Goal: Use online tool/utility: Utilize a website feature to perform a specific function

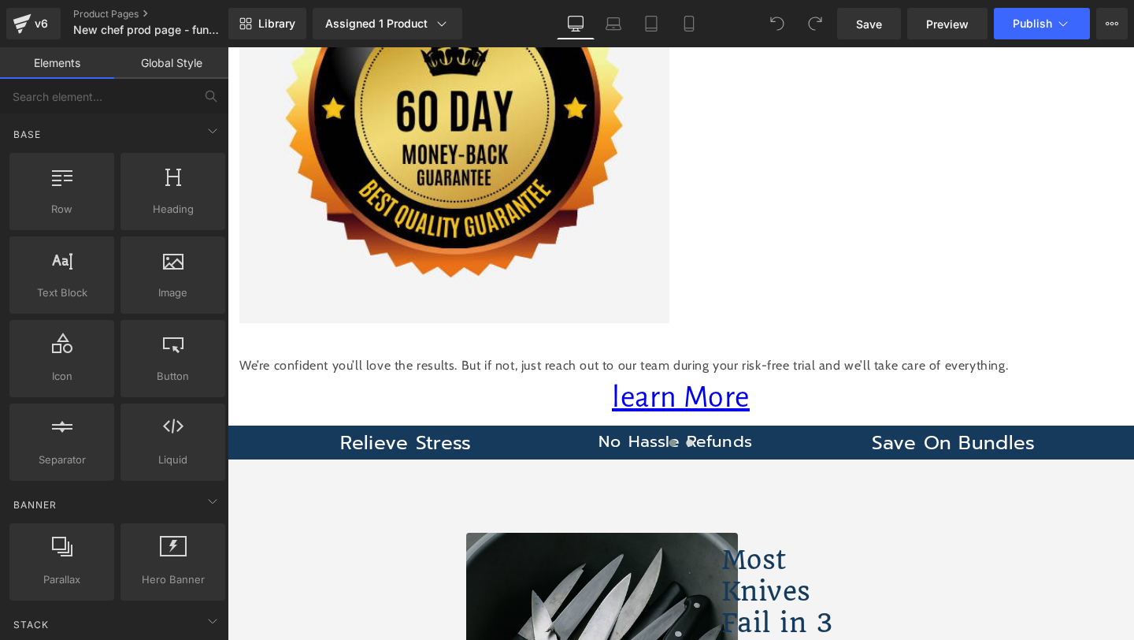
scroll to position [1545, 0]
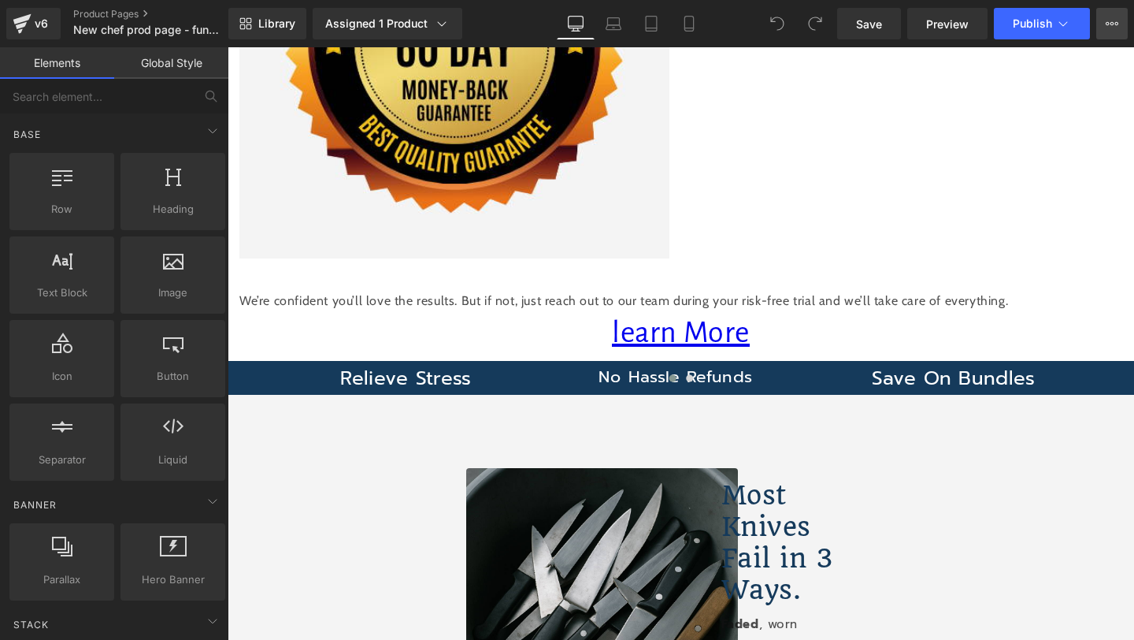
click at [1105, 30] on button "View Live Page View with current Template Save Template to Library Schedule Pub…" at bounding box center [1112, 24] width 32 height 32
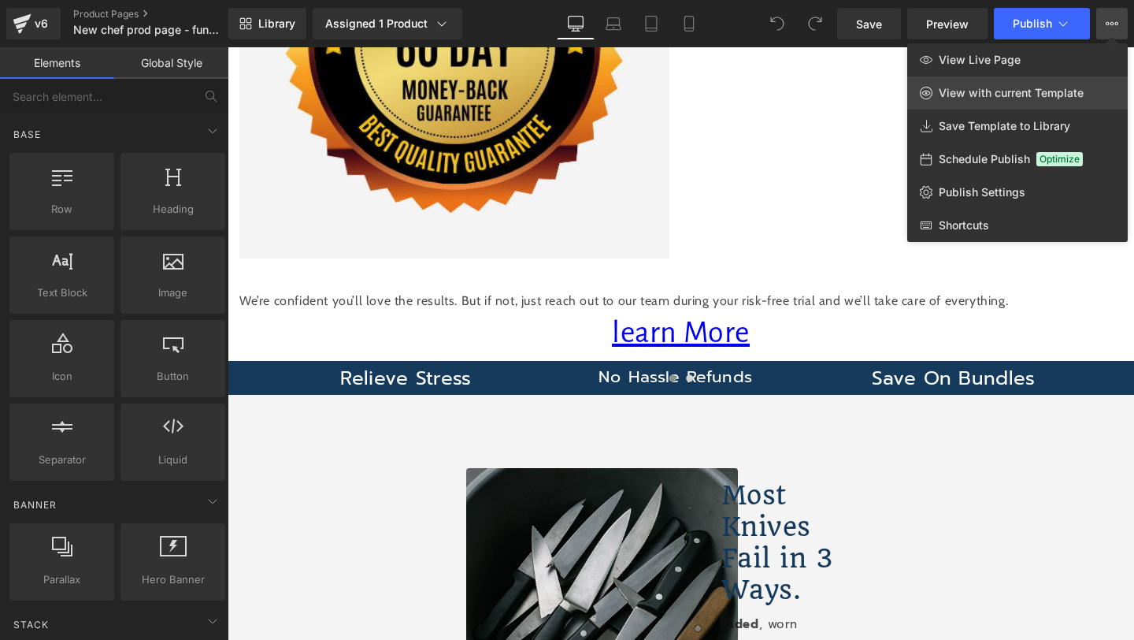
click at [1022, 98] on span "View with current Template" at bounding box center [1011, 93] width 145 height 14
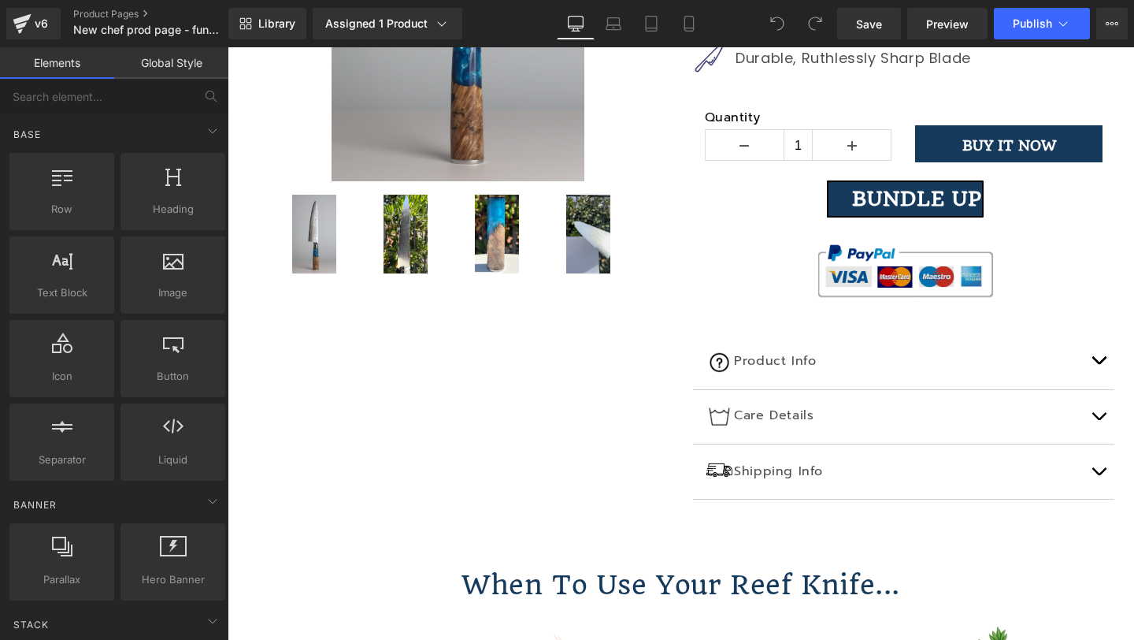
scroll to position [0, 0]
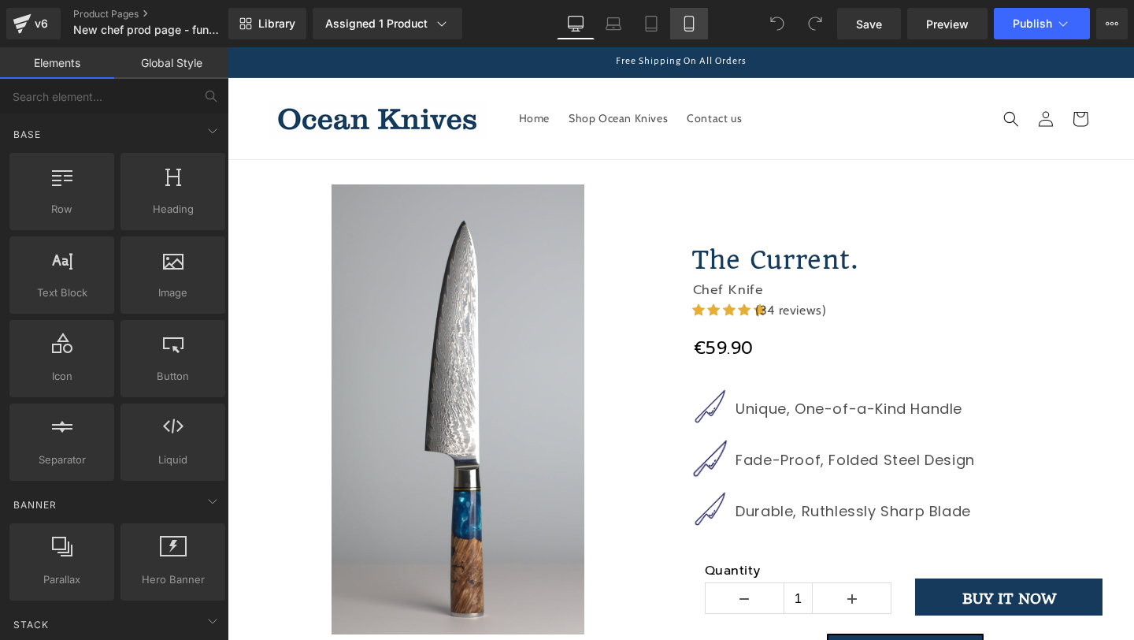
click at [689, 32] on link "Mobile" at bounding box center [689, 24] width 38 height 32
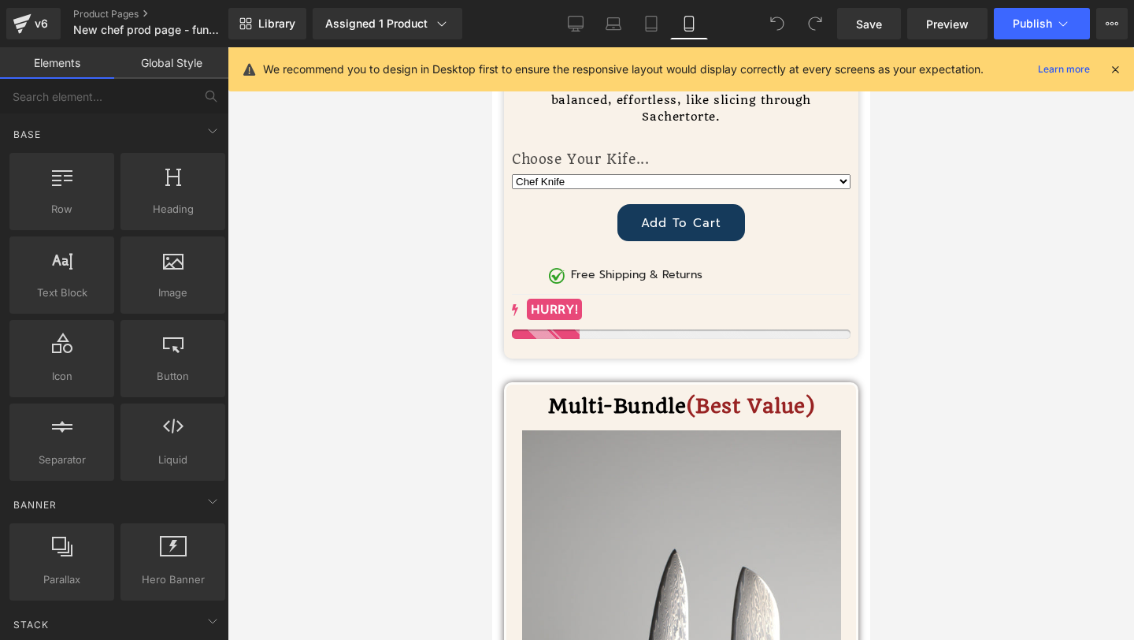
scroll to position [7703, 0]
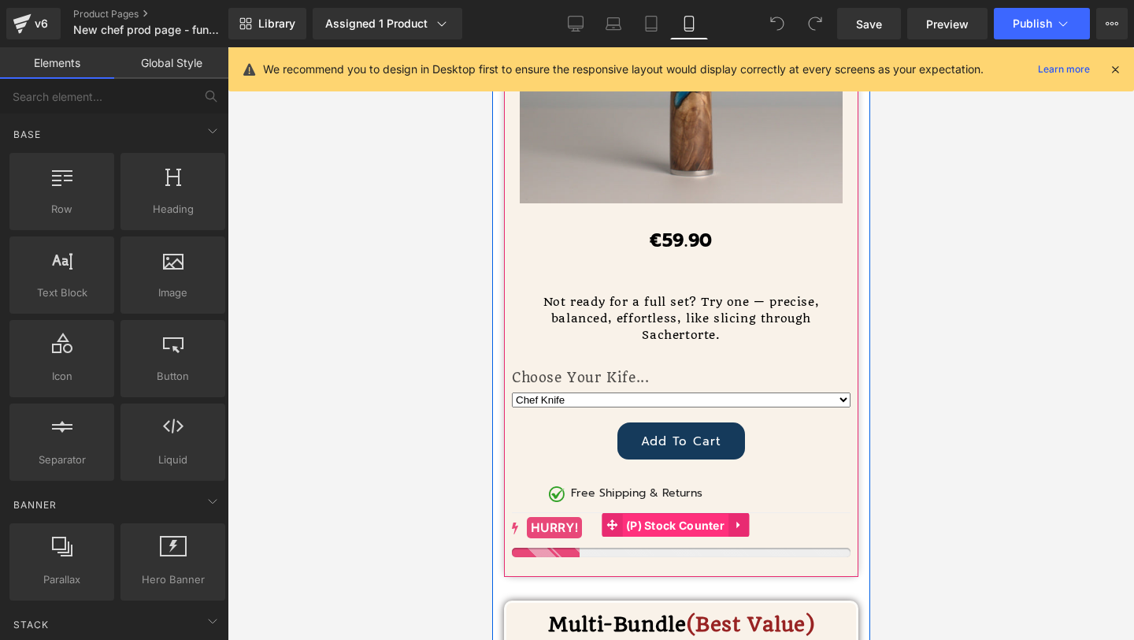
click at [634, 514] on span "(P) Stock Counter" at bounding box center [674, 526] width 106 height 24
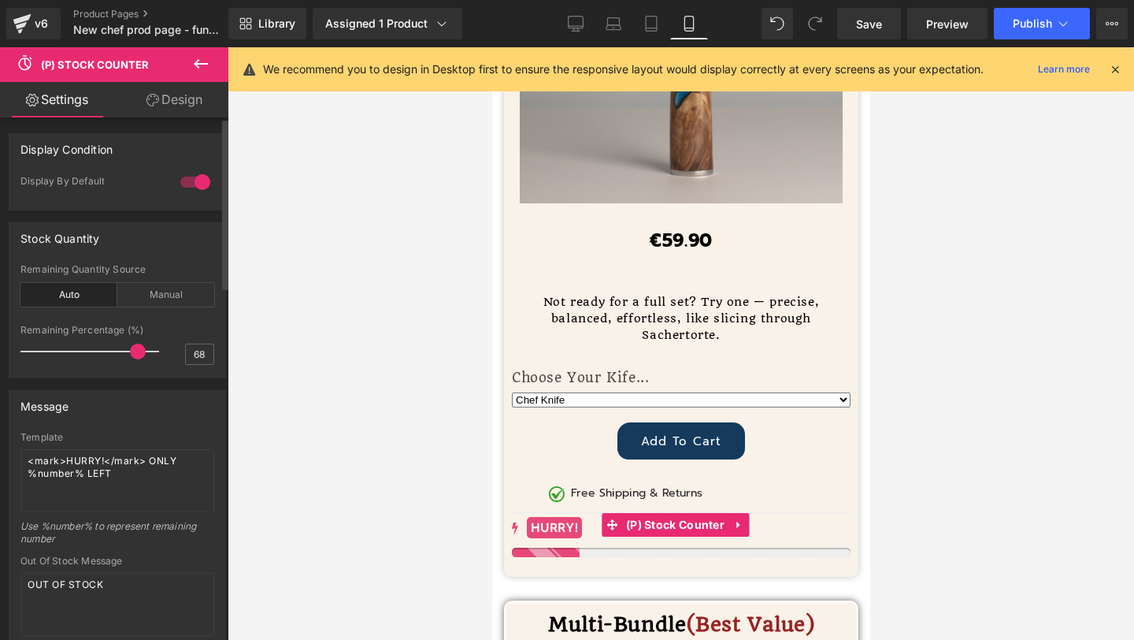
click at [190, 184] on div at bounding box center [195, 181] width 38 height 25
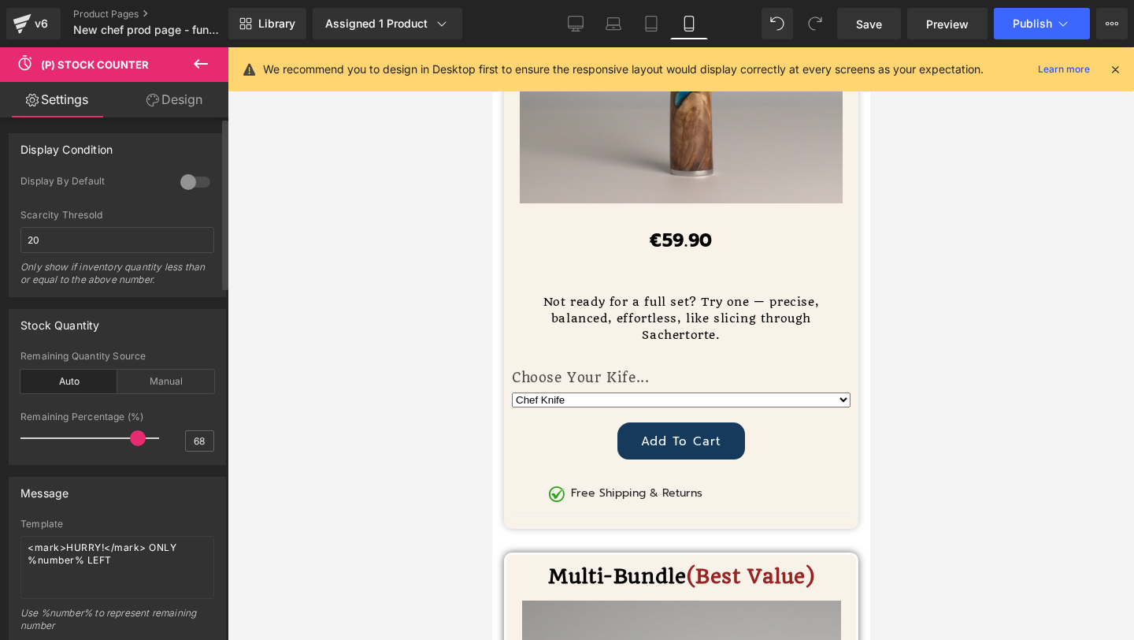
click at [190, 184] on div at bounding box center [195, 181] width 38 height 25
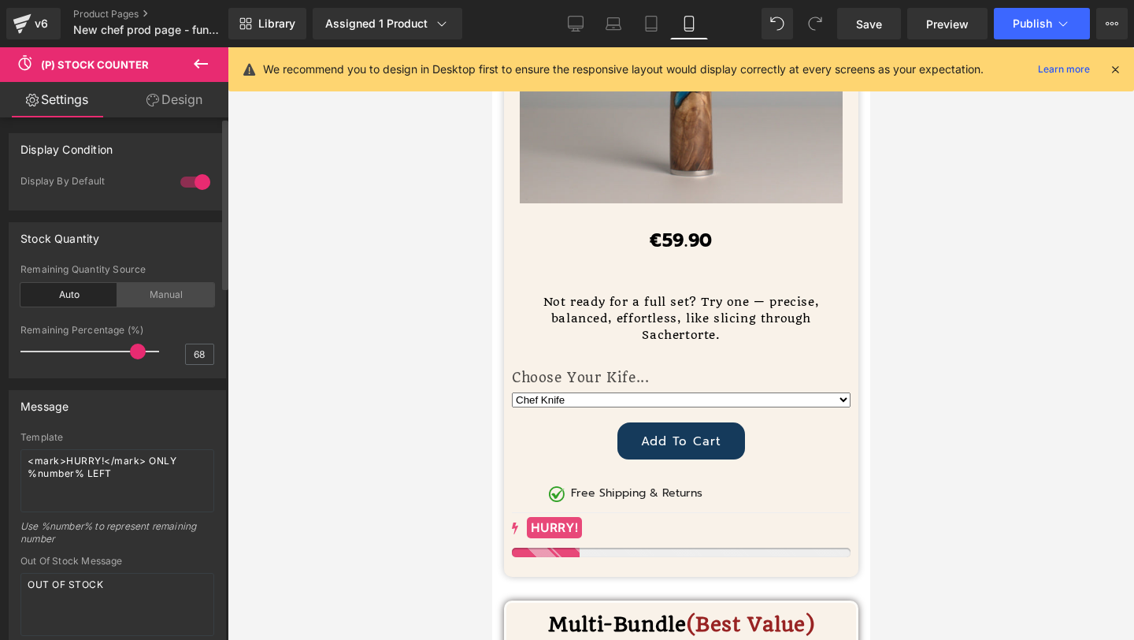
click at [137, 300] on div "Manual" at bounding box center [165, 295] width 97 height 24
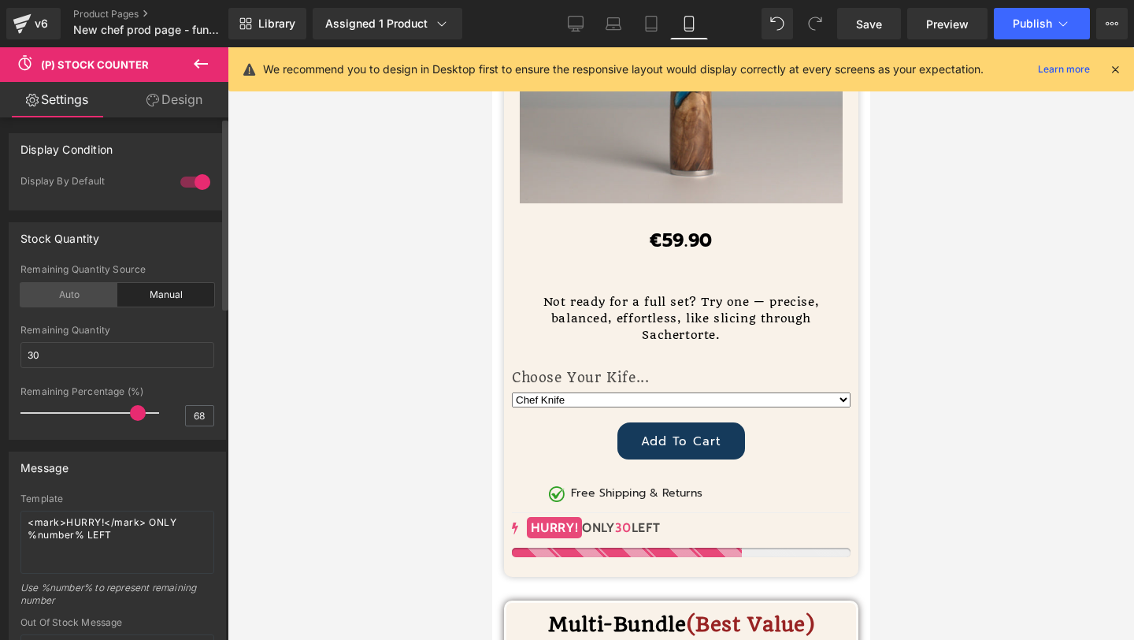
click at [72, 299] on div "Auto" at bounding box center [68, 295] width 97 height 24
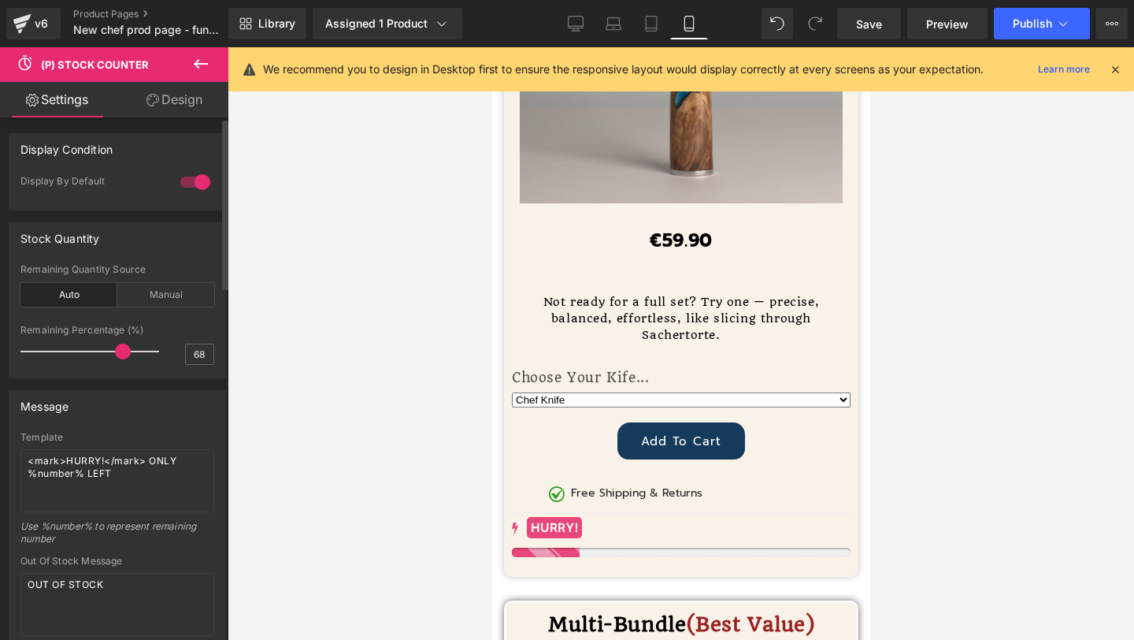
drag, startPoint x: 130, startPoint y: 351, endPoint x: 113, endPoint y: 350, distance: 17.3
click at [115, 350] on span at bounding box center [123, 351] width 16 height 16
click at [125, 353] on span at bounding box center [128, 351] width 16 height 16
click at [156, 294] on div "Manual" at bounding box center [165, 295] width 97 height 24
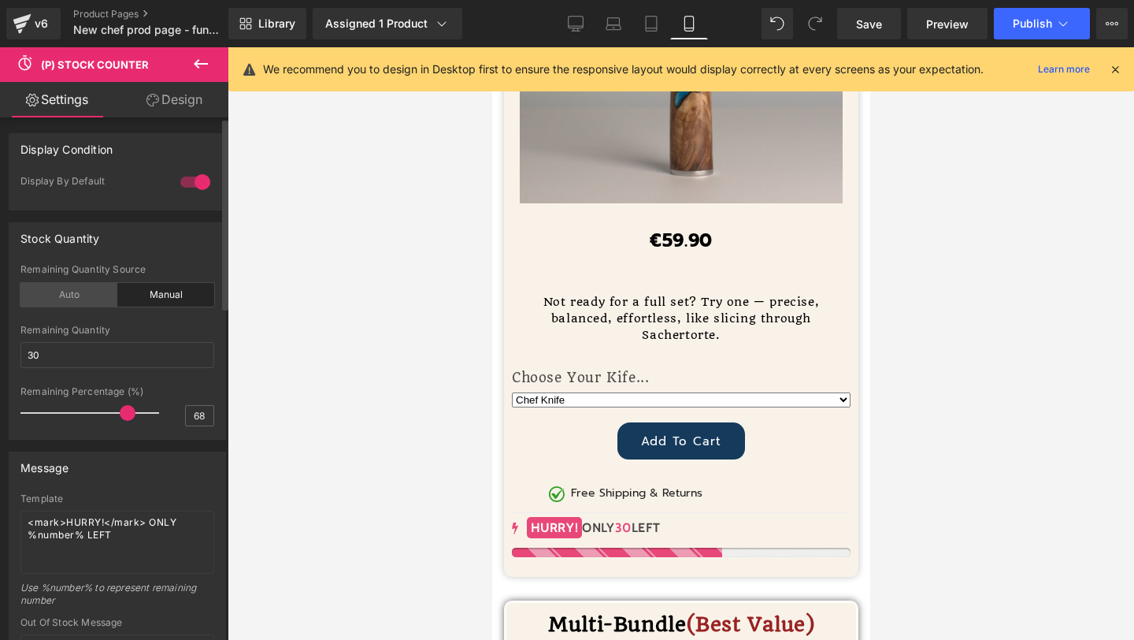
click at [71, 301] on div "Auto" at bounding box center [68, 295] width 97 height 24
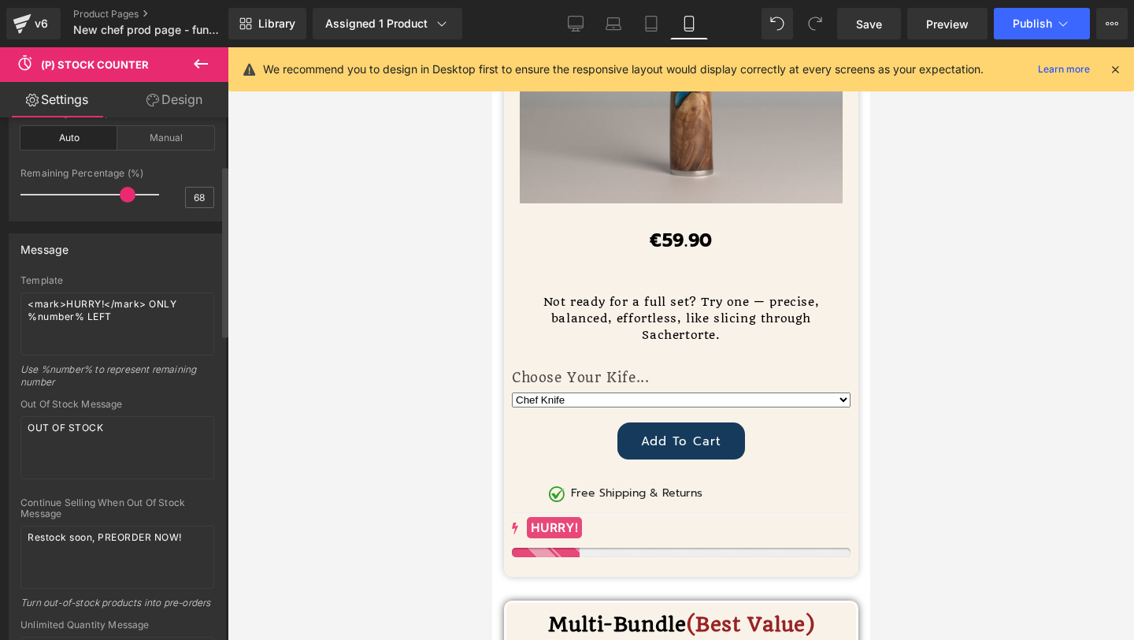
scroll to position [0, 0]
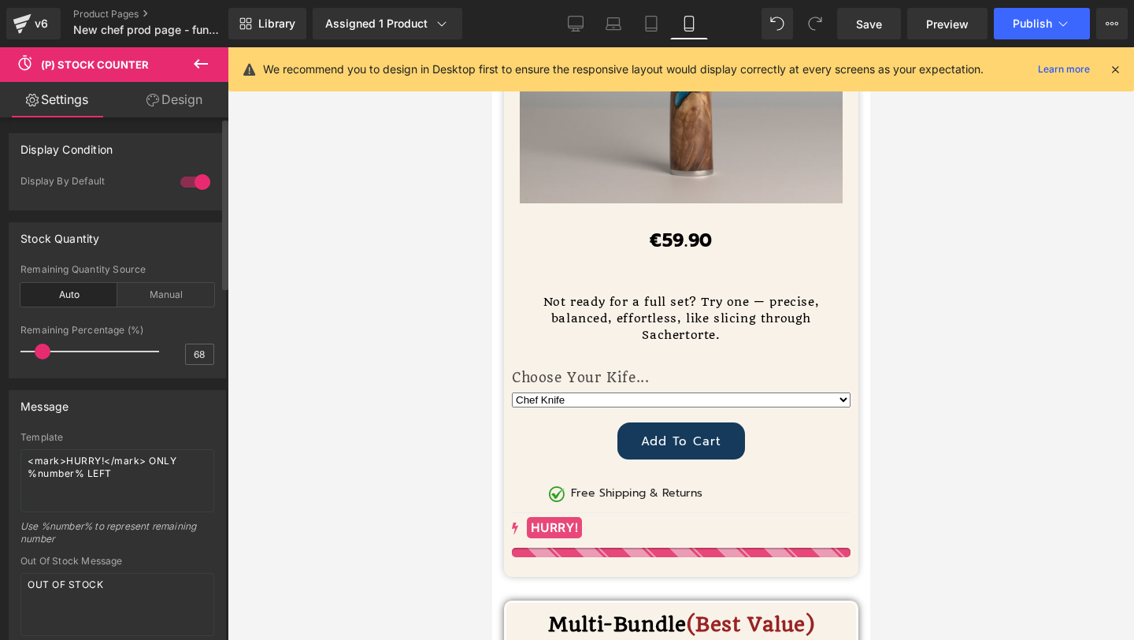
drag, startPoint x: 127, startPoint y: 347, endPoint x: 45, endPoint y: 353, distance: 82.2
click at [45, 353] on span at bounding box center [43, 351] width 16 height 16
drag, startPoint x: 43, startPoint y: 353, endPoint x: 121, endPoint y: 354, distance: 78.0
click at [121, 354] on span at bounding box center [126, 351] width 16 height 16
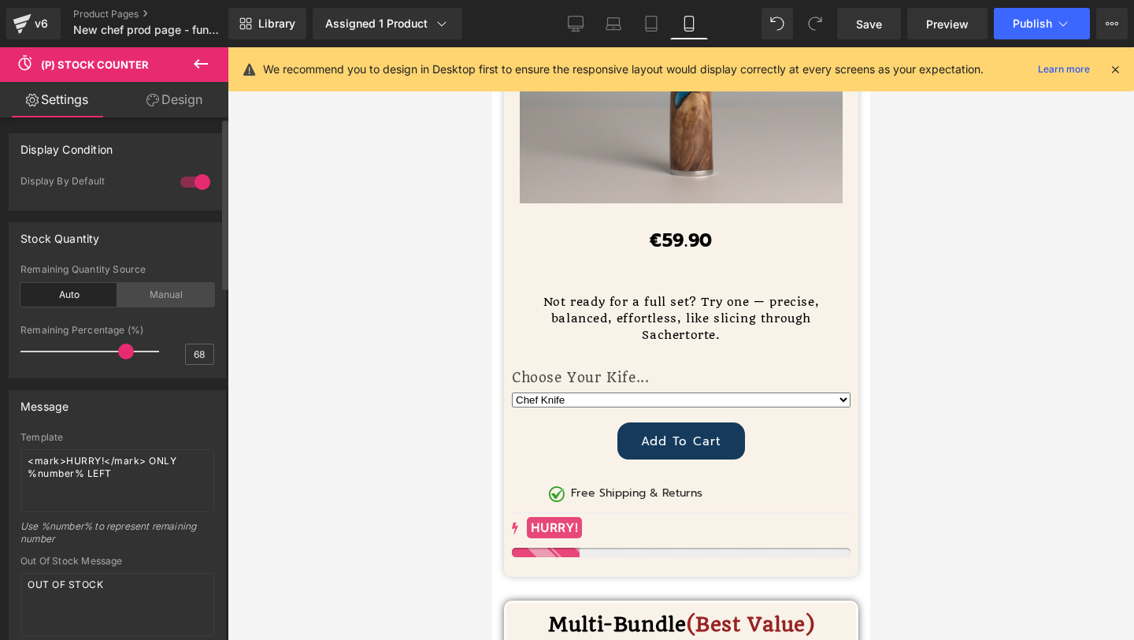
click at [152, 298] on div "Manual" at bounding box center [165, 295] width 97 height 24
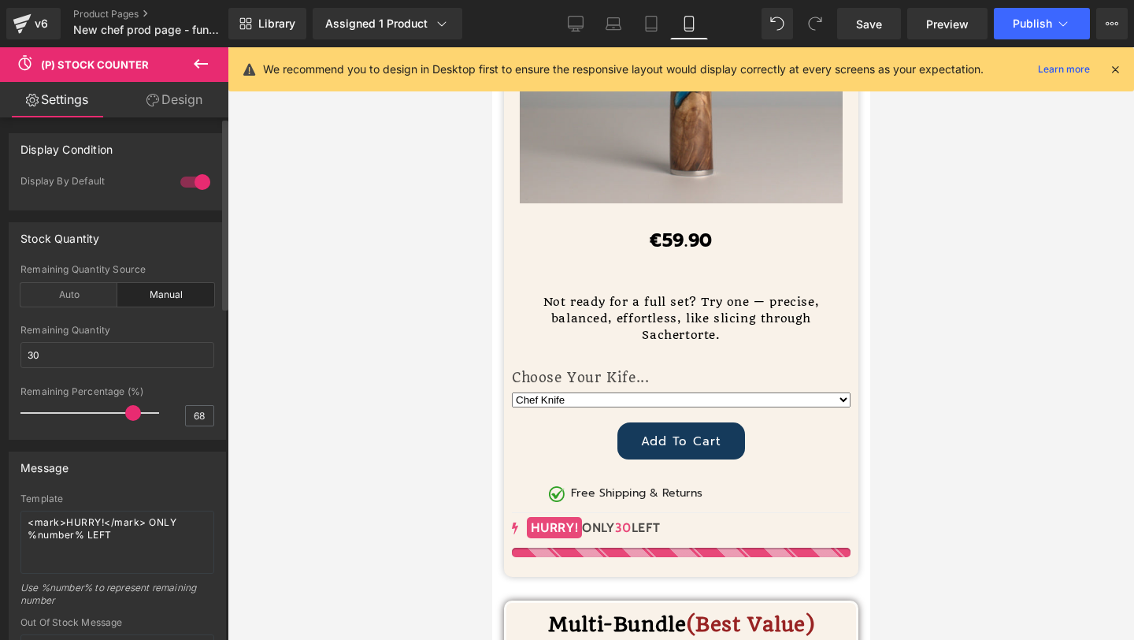
click at [132, 413] on span at bounding box center [133, 413] width 16 height 16
drag, startPoint x: 132, startPoint y: 413, endPoint x: 91, endPoint y: 413, distance: 41.0
click at [91, 413] on span at bounding box center [89, 413] width 16 height 16
click at [191, 416] on input "68" at bounding box center [200, 416] width 28 height 20
type input "50"
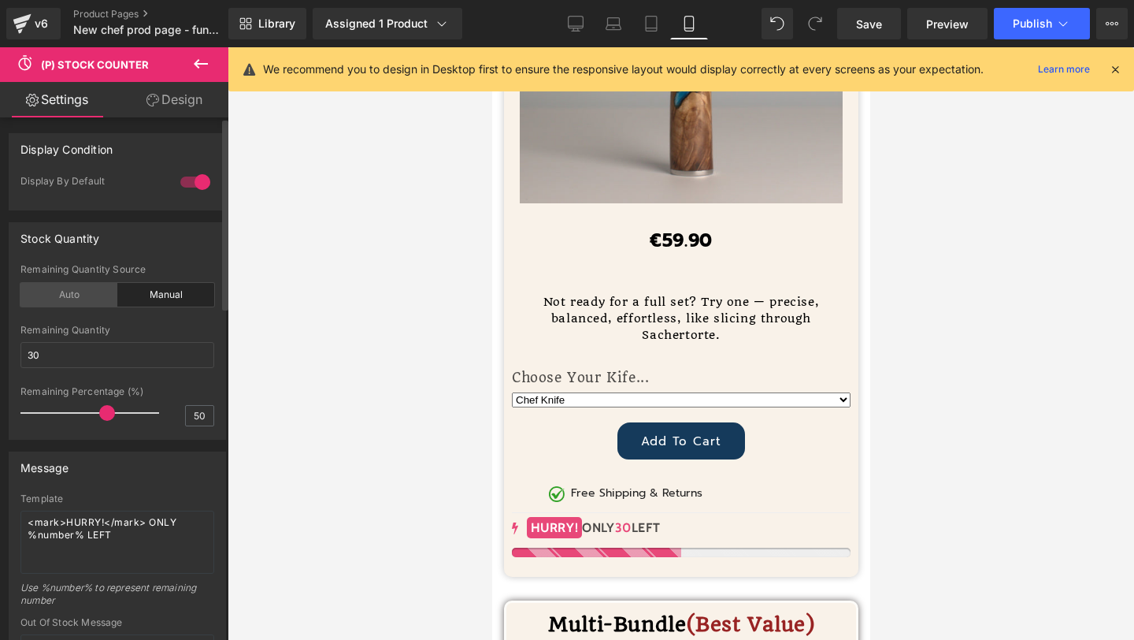
click at [87, 295] on div "Auto" at bounding box center [68, 295] width 97 height 24
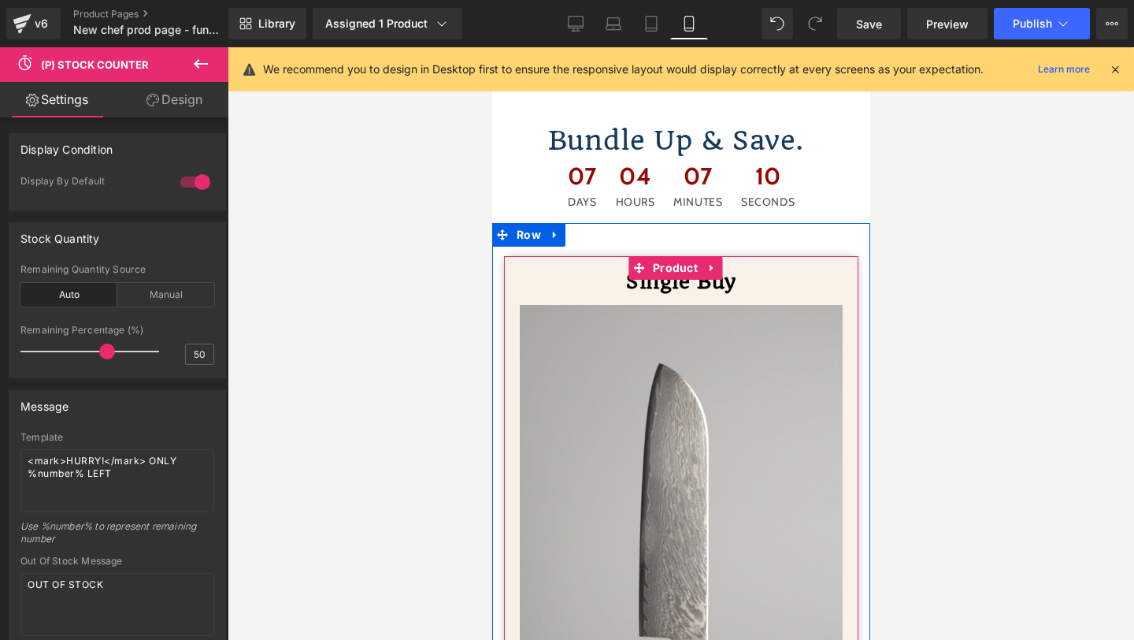
scroll to position [6790, 0]
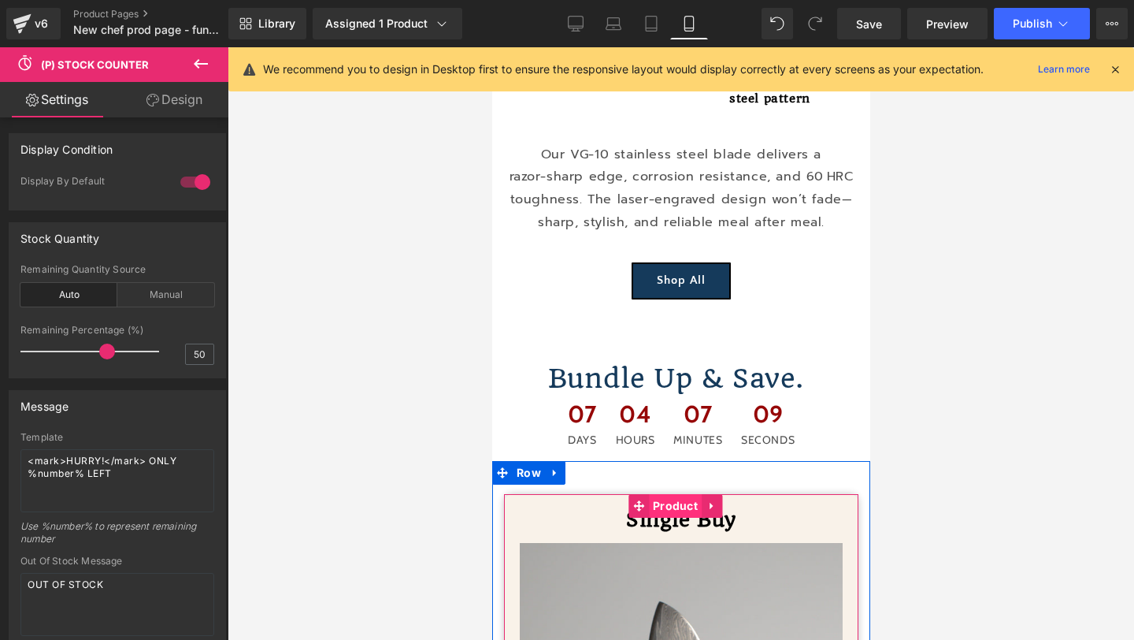
click at [676, 494] on span "Product" at bounding box center [674, 506] width 53 height 24
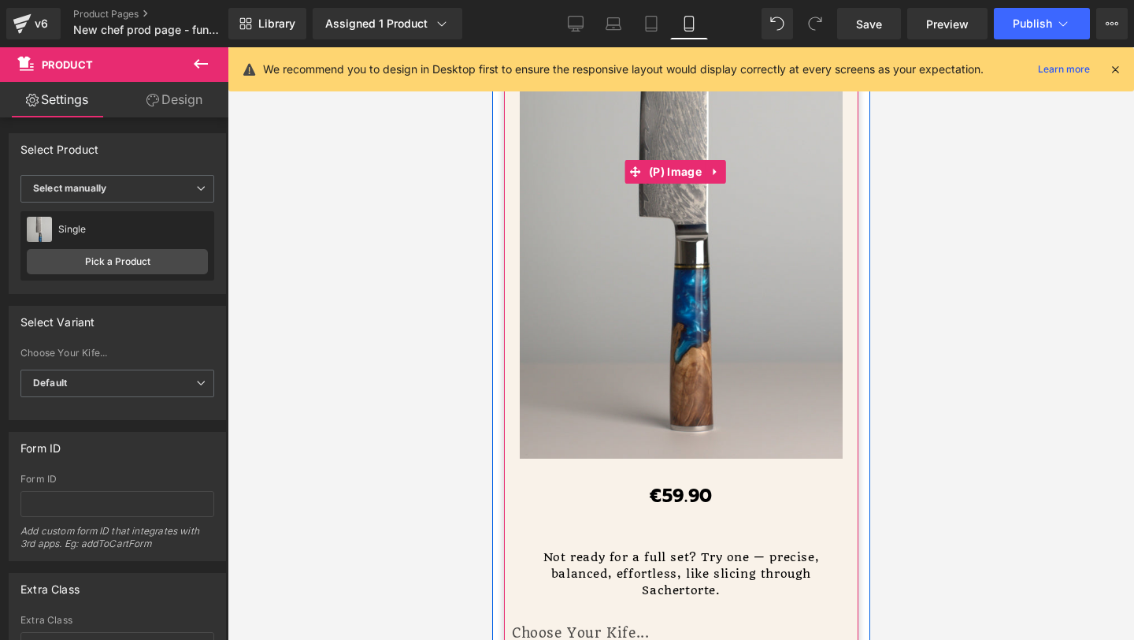
scroll to position [7765, 0]
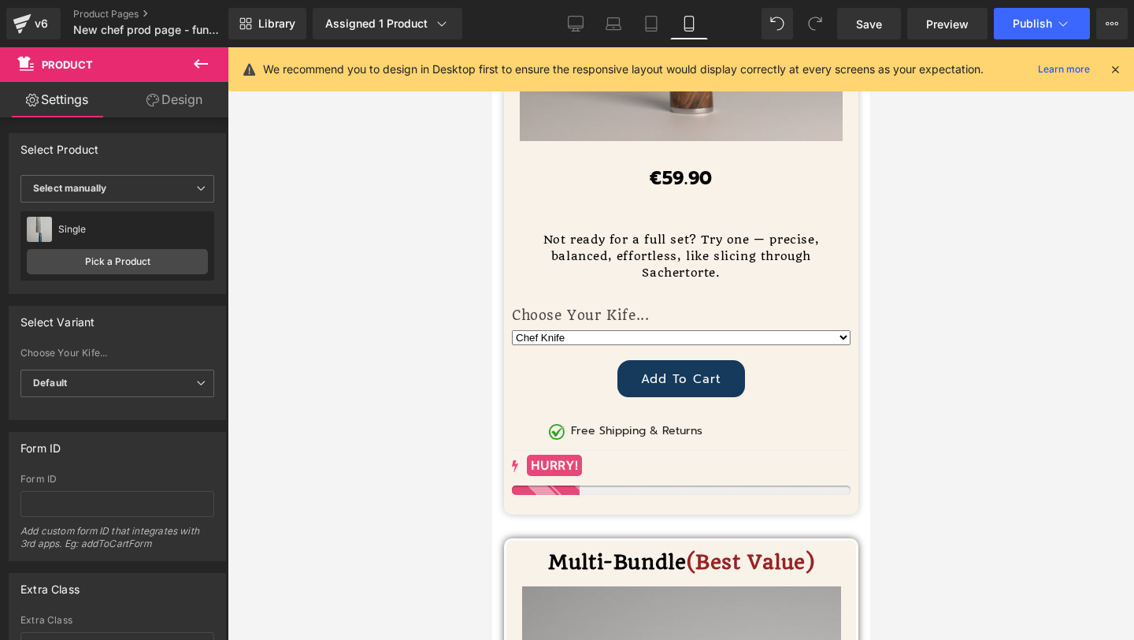
click at [212, 65] on button at bounding box center [200, 64] width 55 height 35
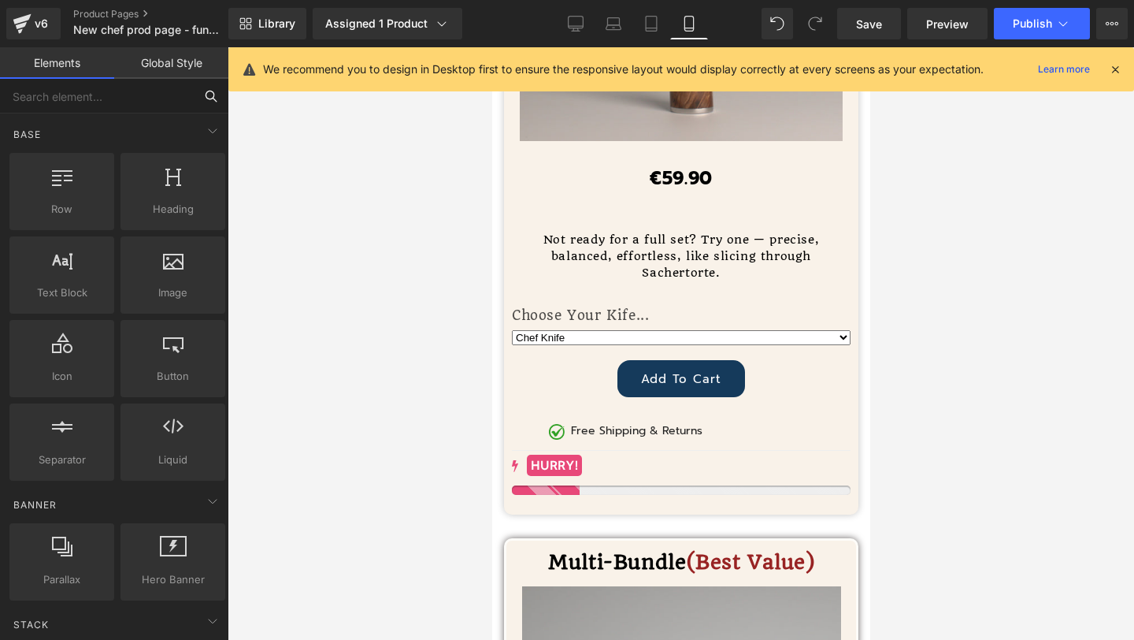
click at [87, 99] on input "text" at bounding box center [97, 96] width 194 height 35
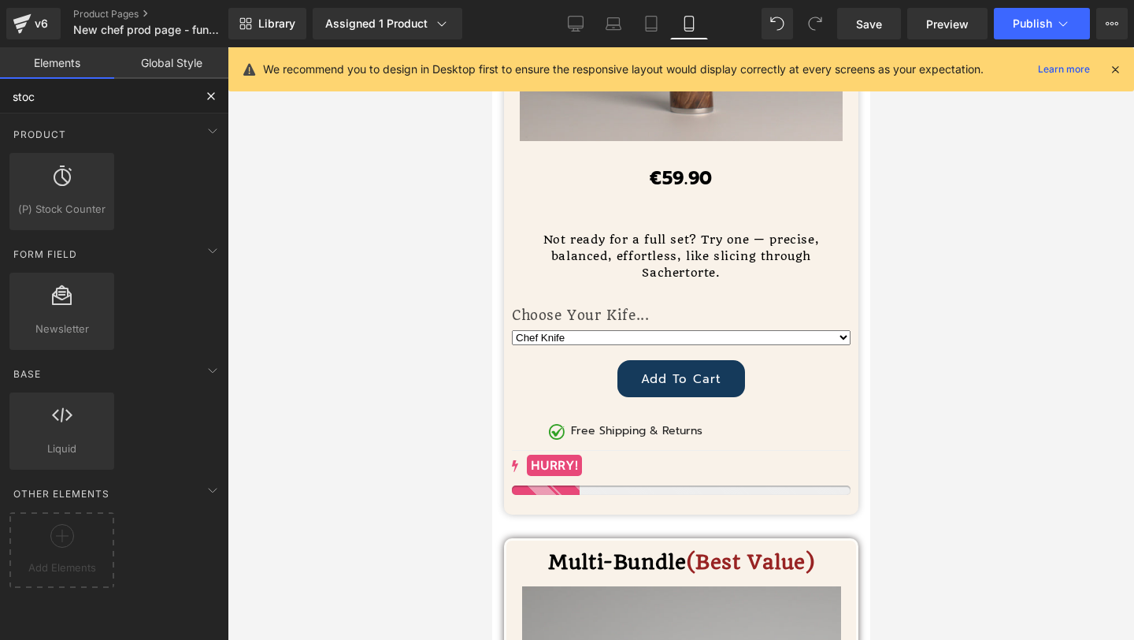
type input "stock"
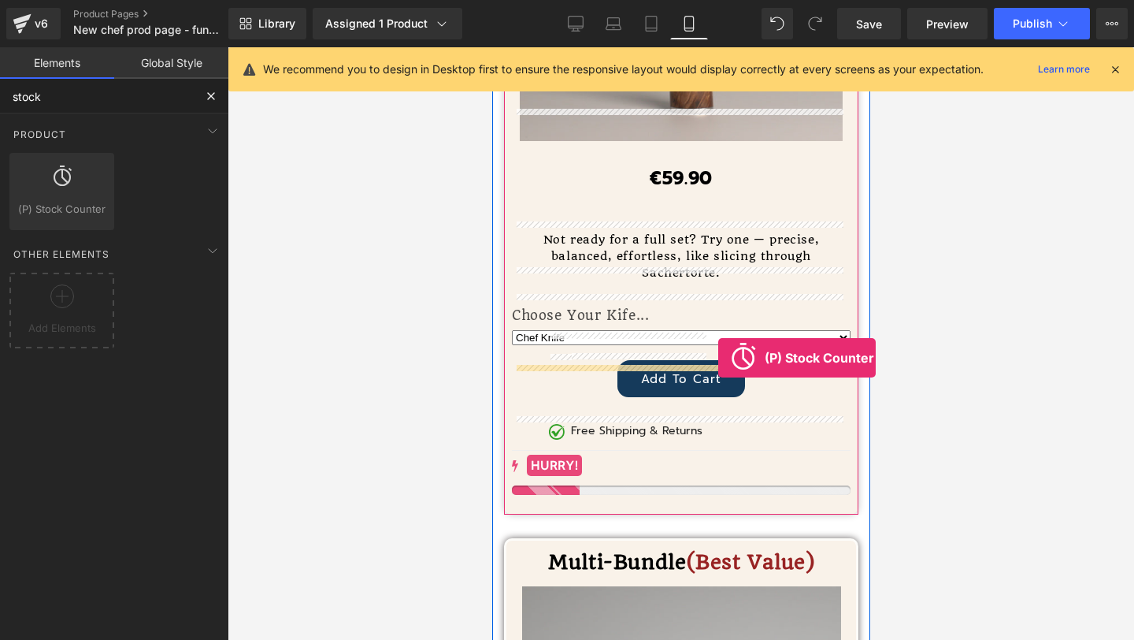
drag, startPoint x: 547, startPoint y: 218, endPoint x: 713, endPoint y: 361, distance: 219.0
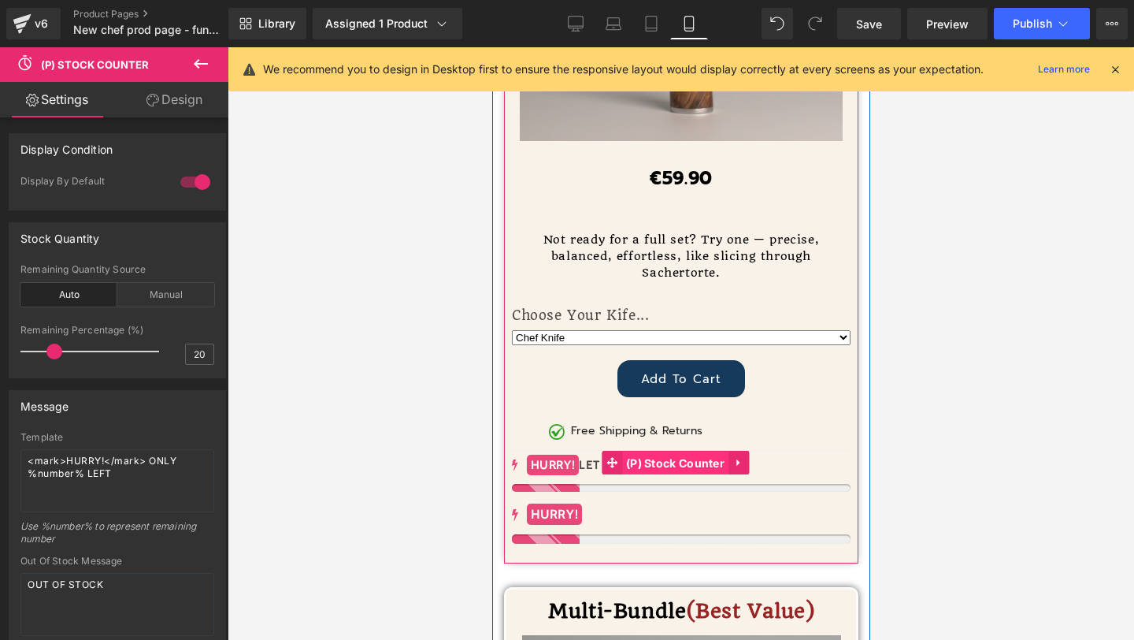
click at [660, 451] on span "(P) Stock Counter" at bounding box center [674, 463] width 106 height 24
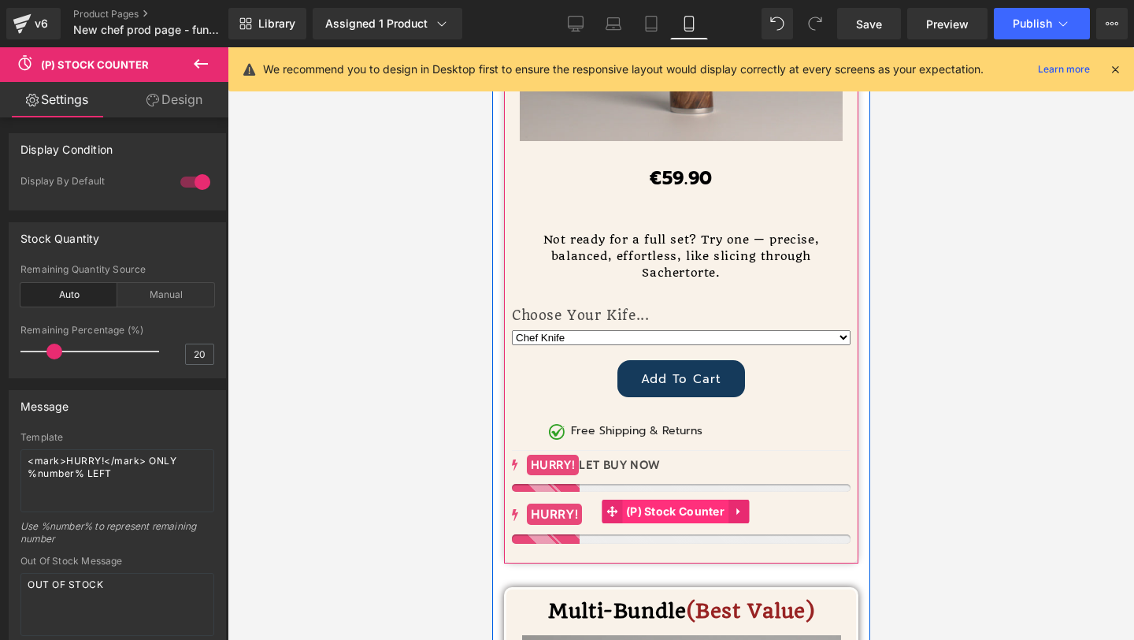
click at [666, 499] on span "(P) Stock Counter" at bounding box center [674, 511] width 106 height 24
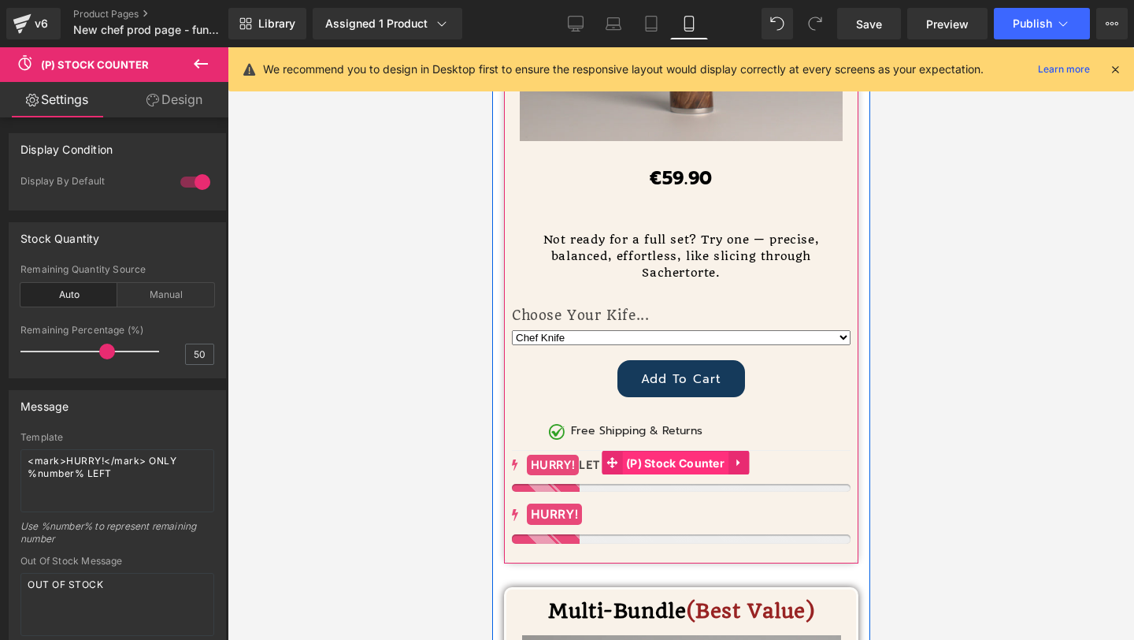
click at [660, 451] on span "(P) Stock Counter" at bounding box center [674, 463] width 106 height 24
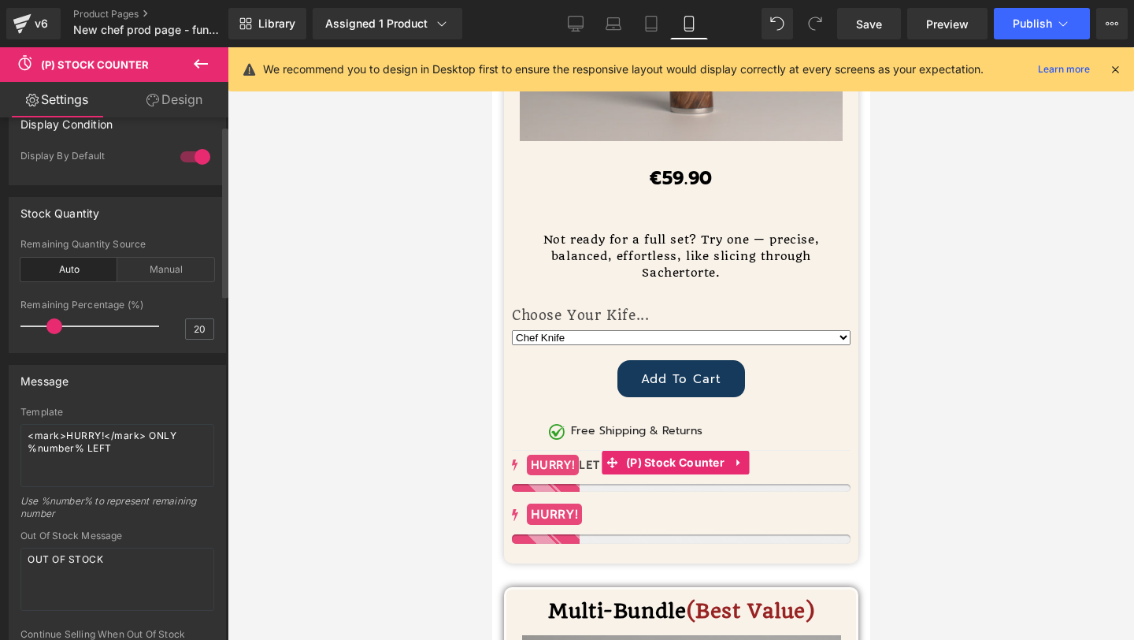
scroll to position [16, 0]
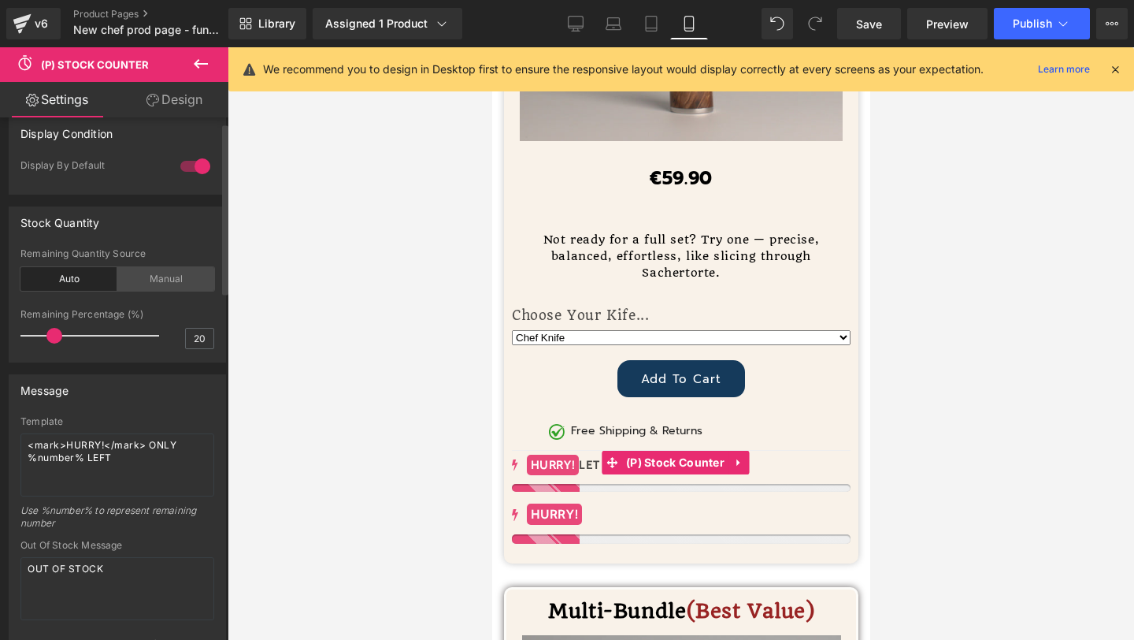
click at [161, 280] on div "Manual" at bounding box center [165, 279] width 97 height 24
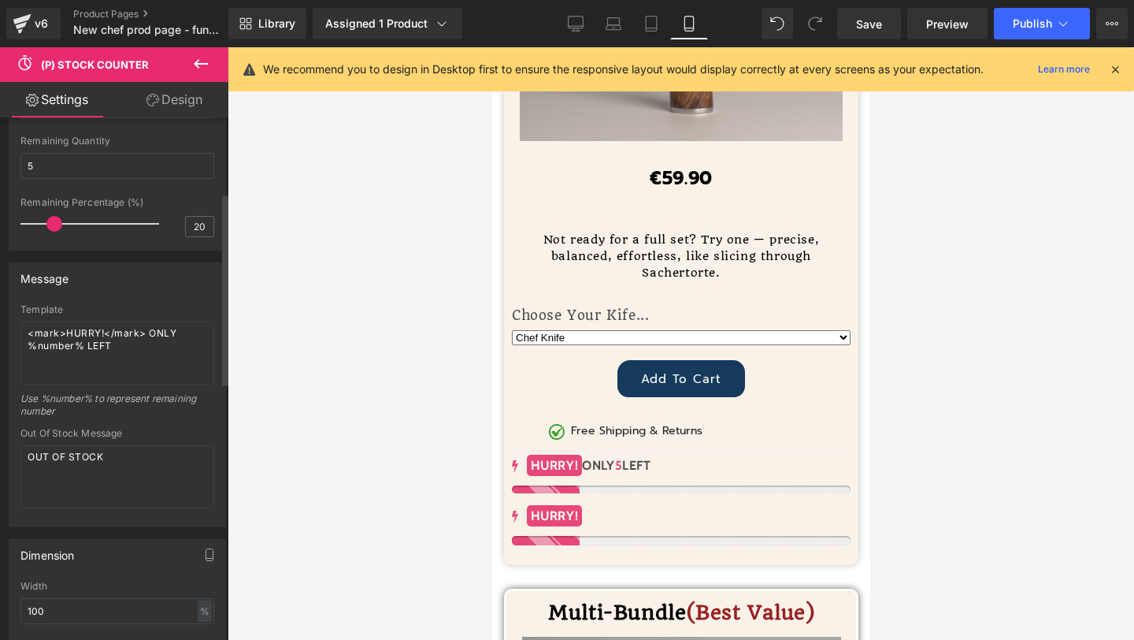
scroll to position [81, 0]
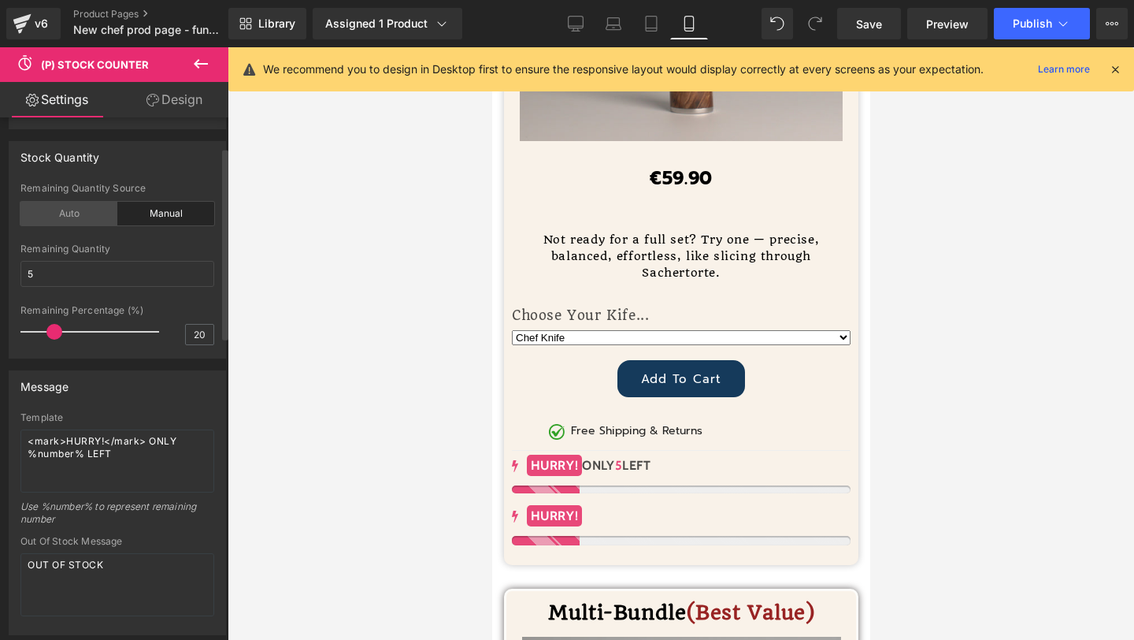
click at [62, 202] on div "Auto" at bounding box center [68, 214] width 97 height 24
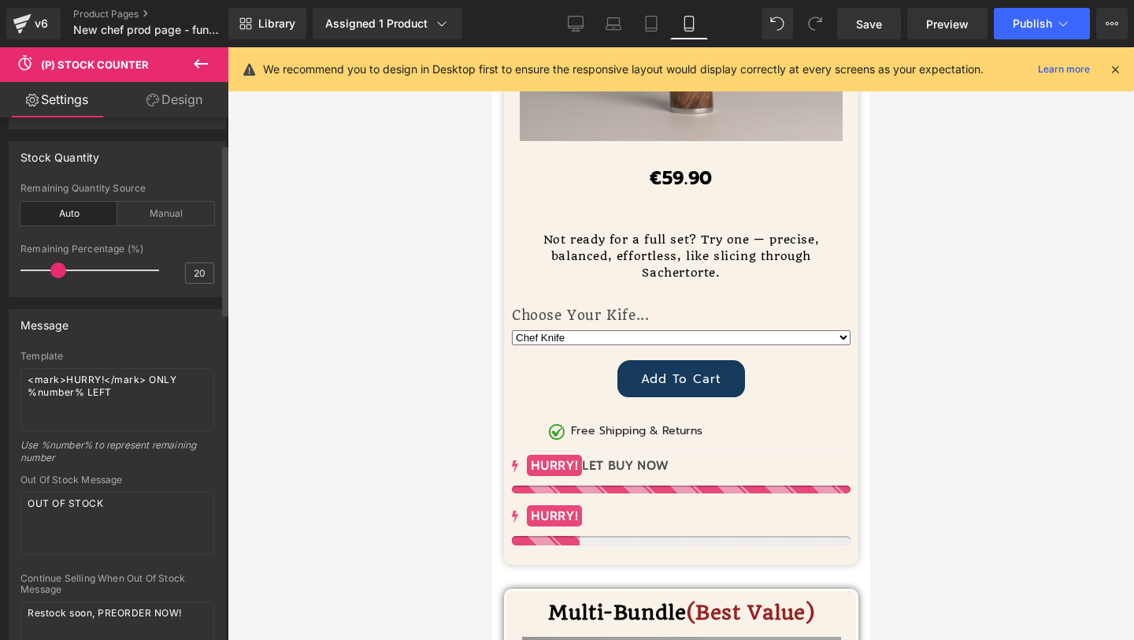
drag, startPoint x: 50, startPoint y: 269, endPoint x: 75, endPoint y: 274, distance: 25.8
click at [66, 274] on span at bounding box center [58, 270] width 16 height 16
drag, startPoint x: 149, startPoint y: 248, endPoint x: 13, endPoint y: 250, distance: 136.3
click at [13, 250] on div "auto Remaining Quantity Source Auto Manual -1 5 Remaining Quantity 5 20 Remaini…" at bounding box center [117, 239] width 216 height 113
click at [32, 250] on div "Remaining Percentage (%)" at bounding box center [117, 248] width 194 height 11
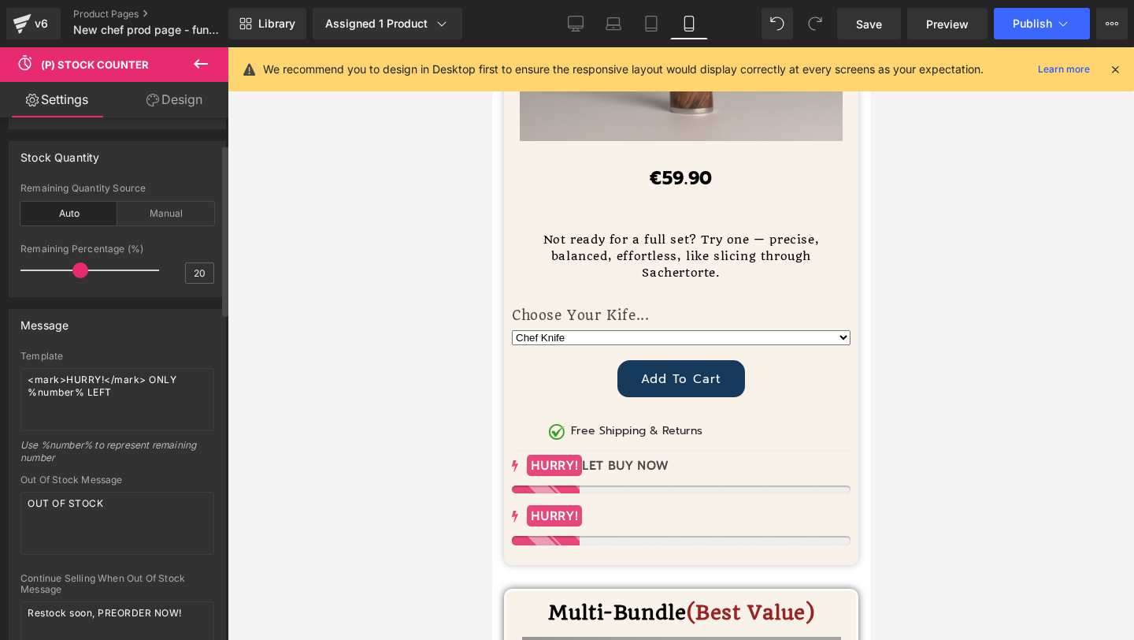
click at [32, 250] on div "Remaining Percentage (%)" at bounding box center [117, 248] width 194 height 11
click at [143, 218] on div "Manual" at bounding box center [165, 214] width 97 height 24
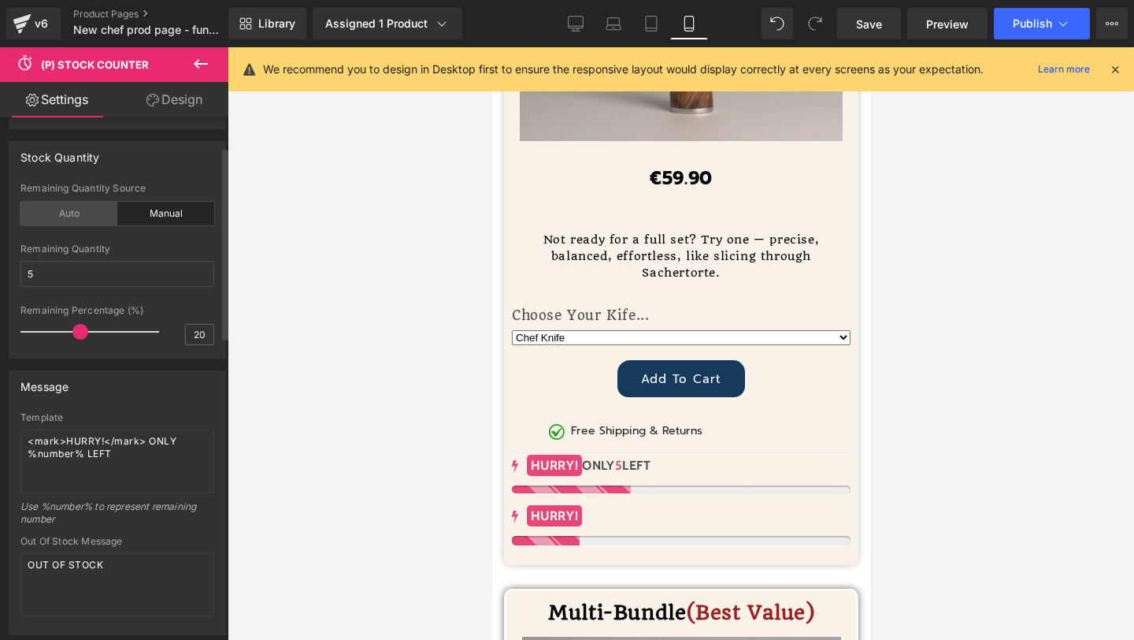
click at [68, 217] on div "Auto" at bounding box center [68, 214] width 97 height 24
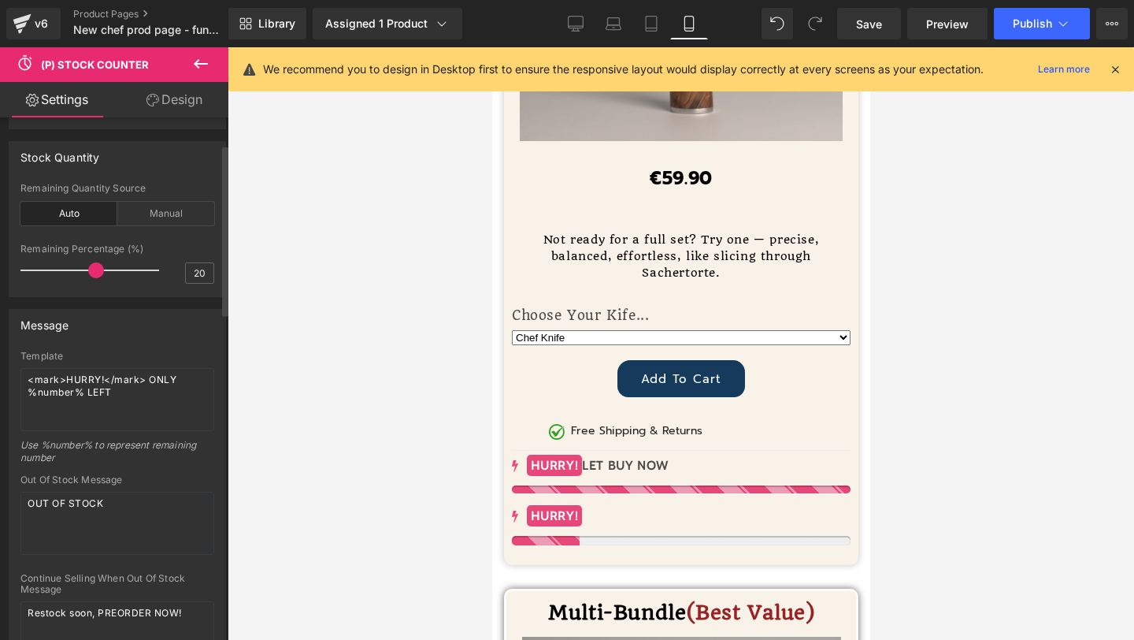
drag, startPoint x: 78, startPoint y: 273, endPoint x: 93, endPoint y: 271, distance: 15.0
click at [93, 271] on span at bounding box center [96, 270] width 16 height 16
click at [155, 208] on div "Manual" at bounding box center [165, 214] width 97 height 24
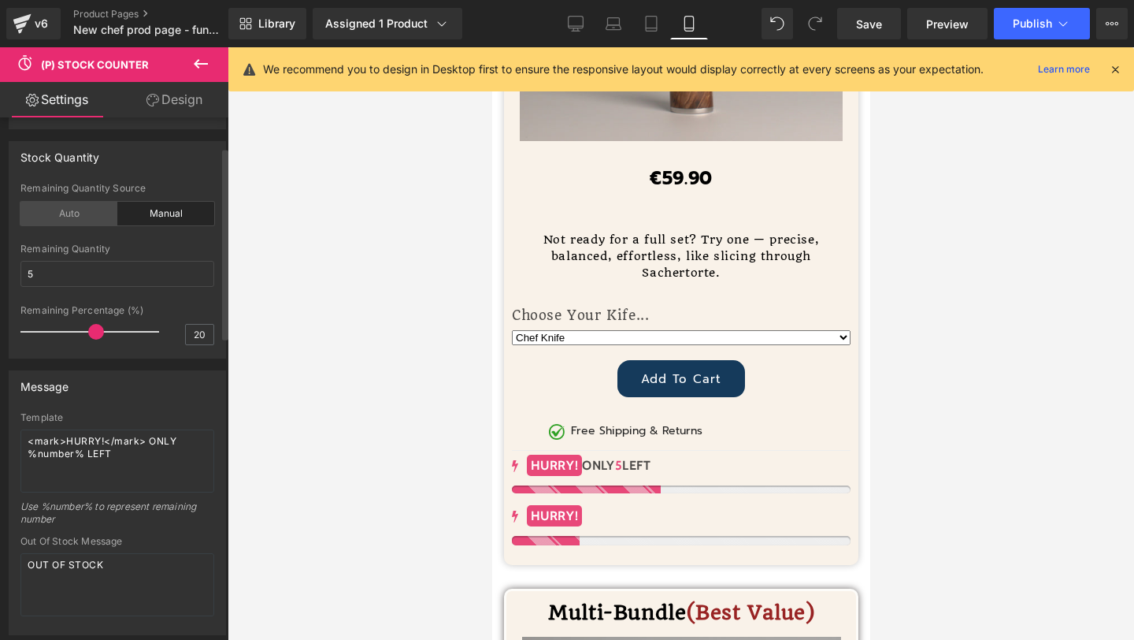
click at [40, 220] on div "Auto" at bounding box center [68, 214] width 97 height 24
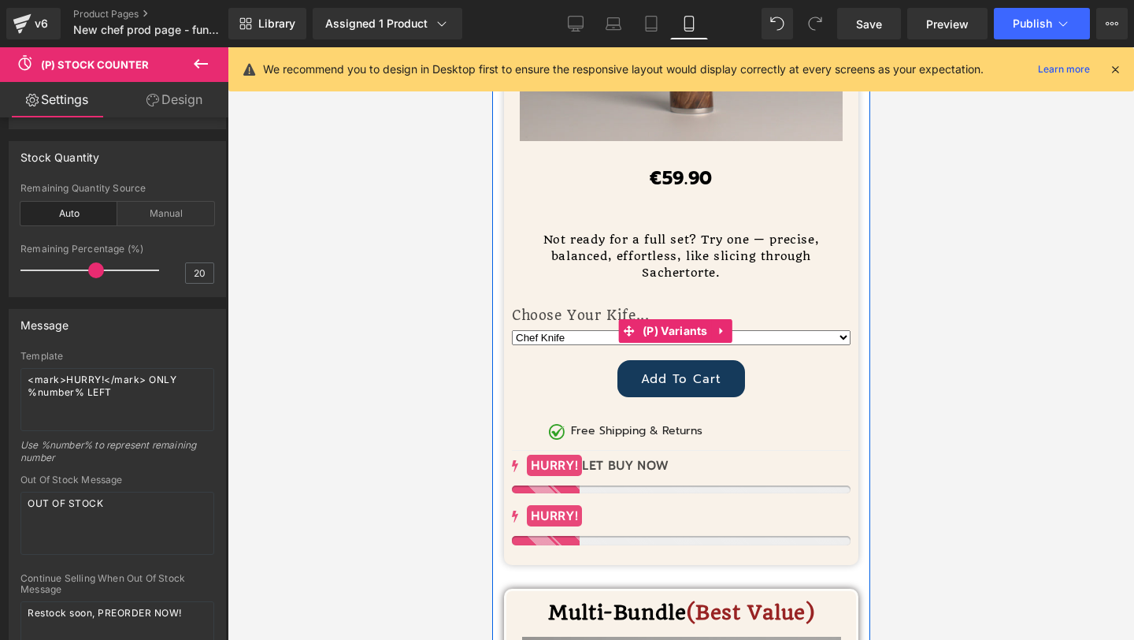
click at [789, 330] on select "Chef Knife Santoku Knife Pairing Knife" at bounding box center [680, 337] width 339 height 15
click at [765, 330] on select "Chef Knife Santoku Knife Pairing Knife" at bounding box center [680, 337] width 339 height 15
click at [511, 330] on select "Chef Knife Santoku Knife Pairing Knife" at bounding box center [680, 337] width 339 height 15
click at [784, 330] on select "Chef Knife Santoku Knife Pairing Knife" at bounding box center [680, 337] width 339 height 15
click at [511, 330] on select "Chef Knife Santoku Knife Pairing Knife" at bounding box center [680, 337] width 339 height 15
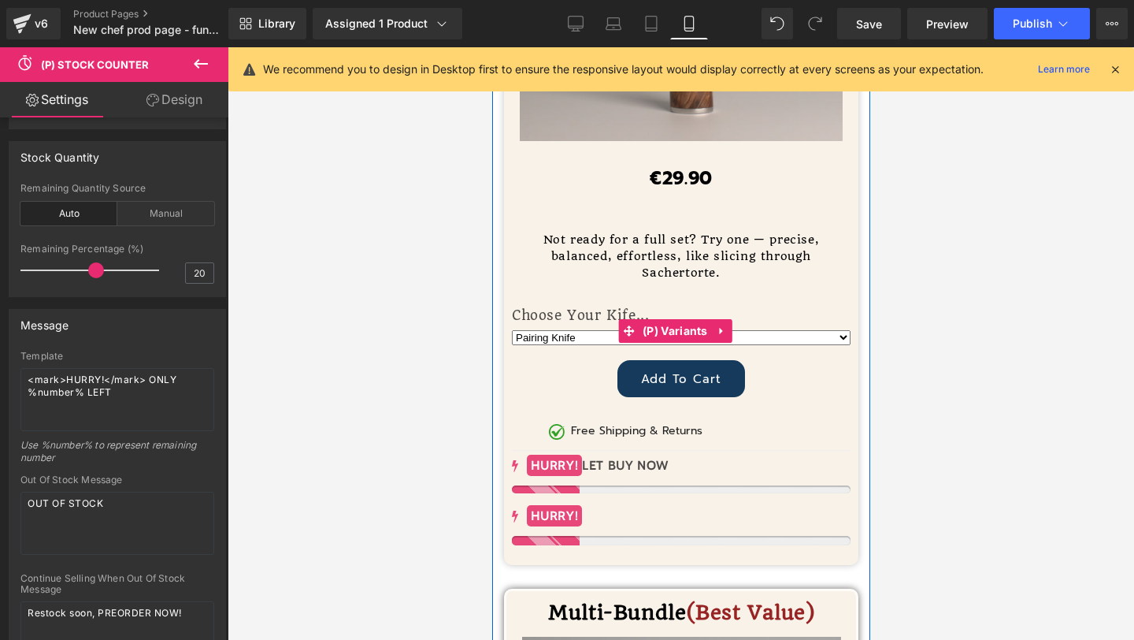
click at [801, 330] on select "Chef Knife Santoku Knife Pairing Knife" at bounding box center [680, 337] width 339 height 15
select select "Chef Knife"
click at [511, 330] on select "Chef Knife Santoku Knife Pairing Knife" at bounding box center [680, 337] width 339 height 15
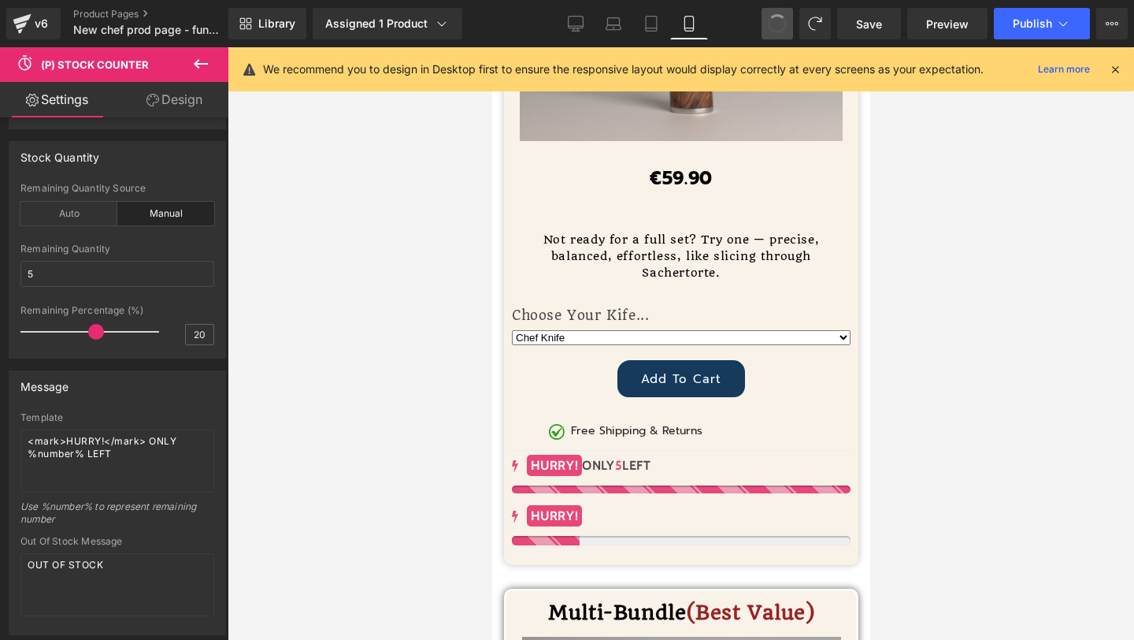
click at [779, 18] on span at bounding box center [778, 24] width 24 height 24
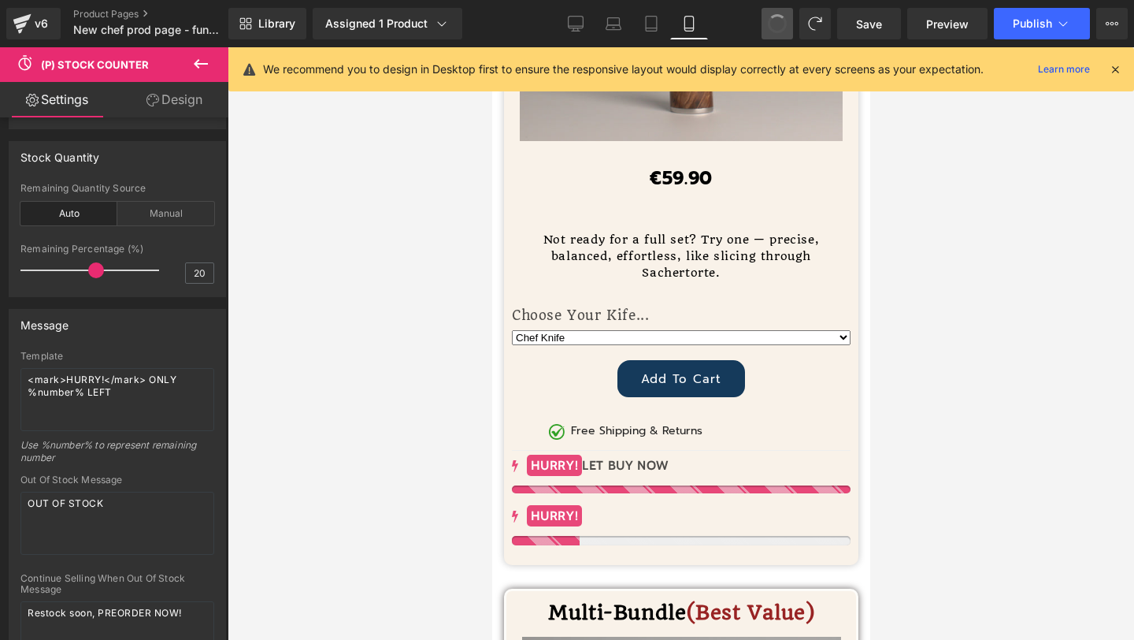
click at [779, 18] on span at bounding box center [777, 23] width 27 height 27
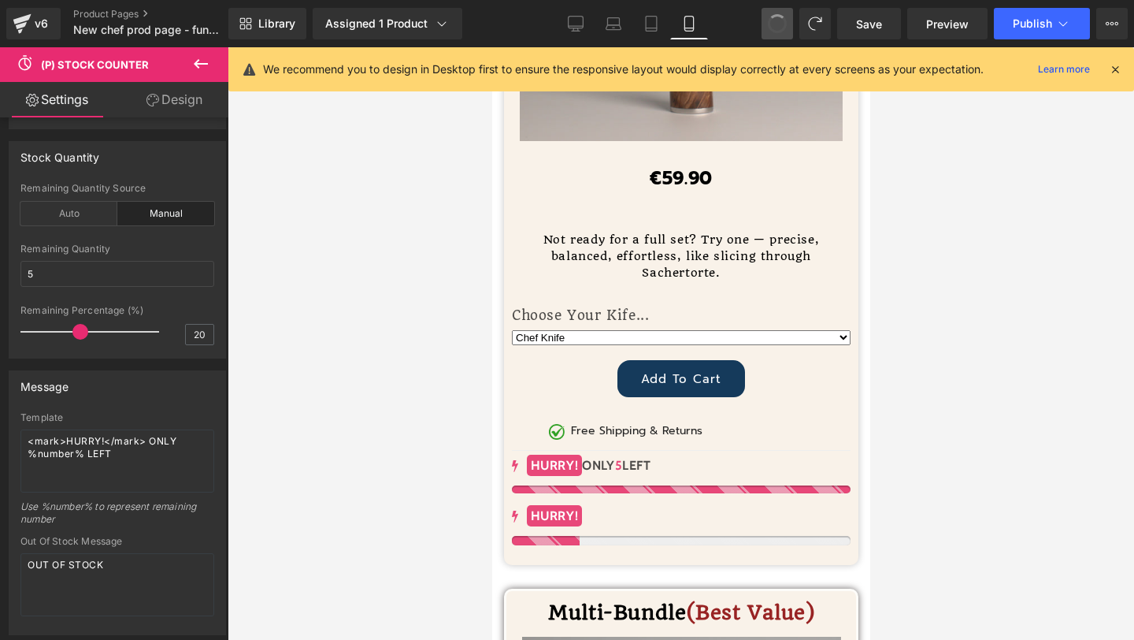
click at [779, 18] on span at bounding box center [777, 24] width 22 height 22
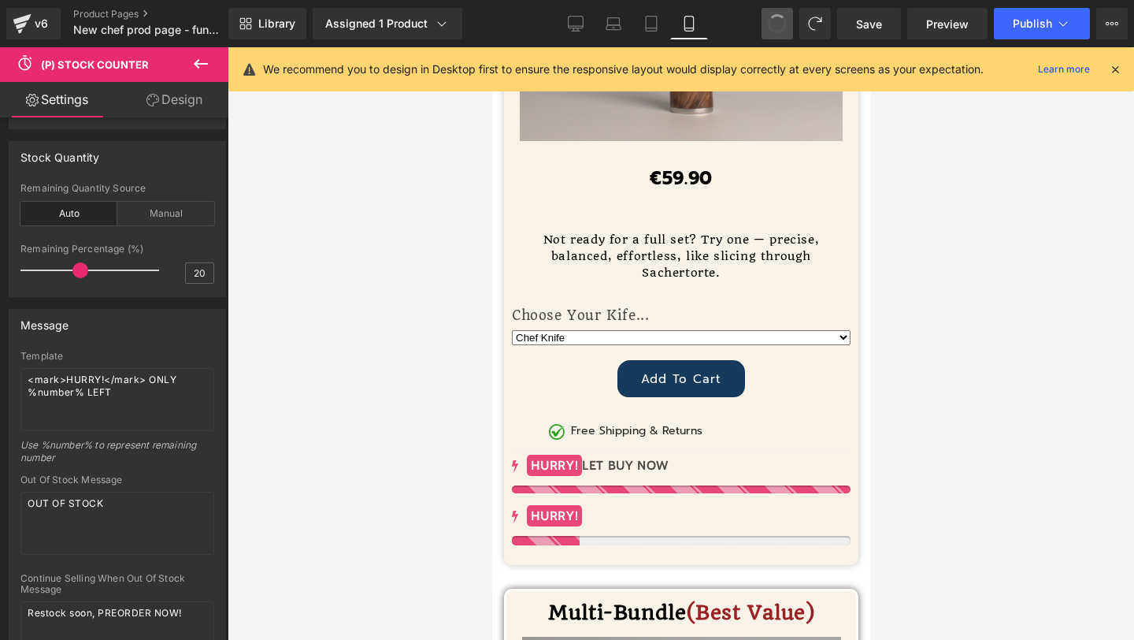
click at [779, 18] on span at bounding box center [778, 24] width 24 height 24
click at [779, 18] on span at bounding box center [778, 24] width 26 height 26
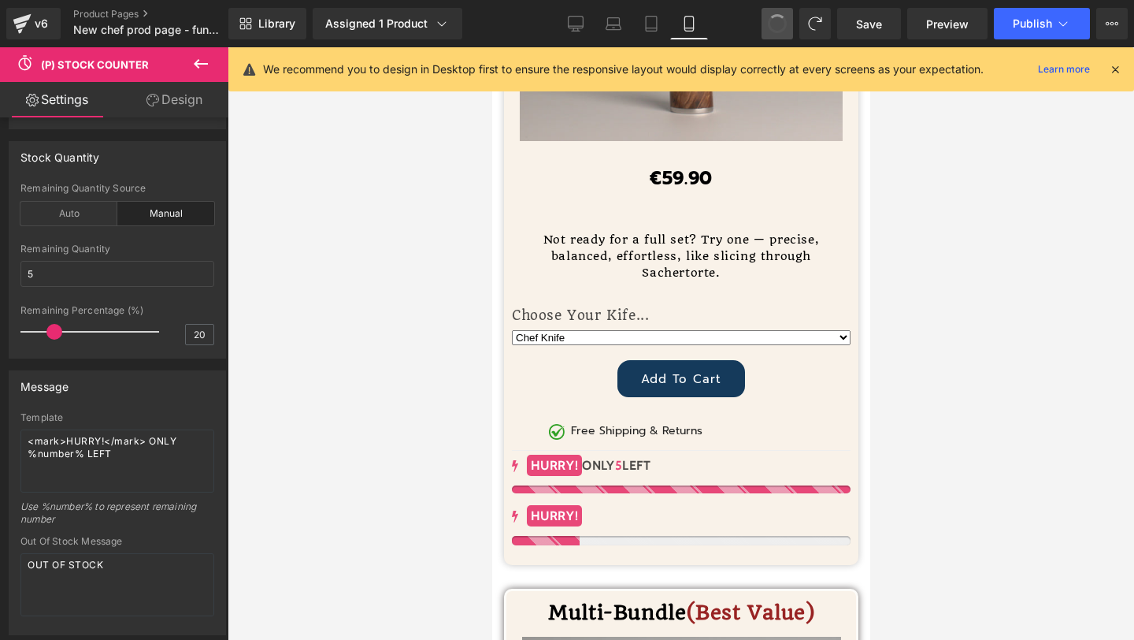
click at [779, 18] on span at bounding box center [778, 24] width 26 height 26
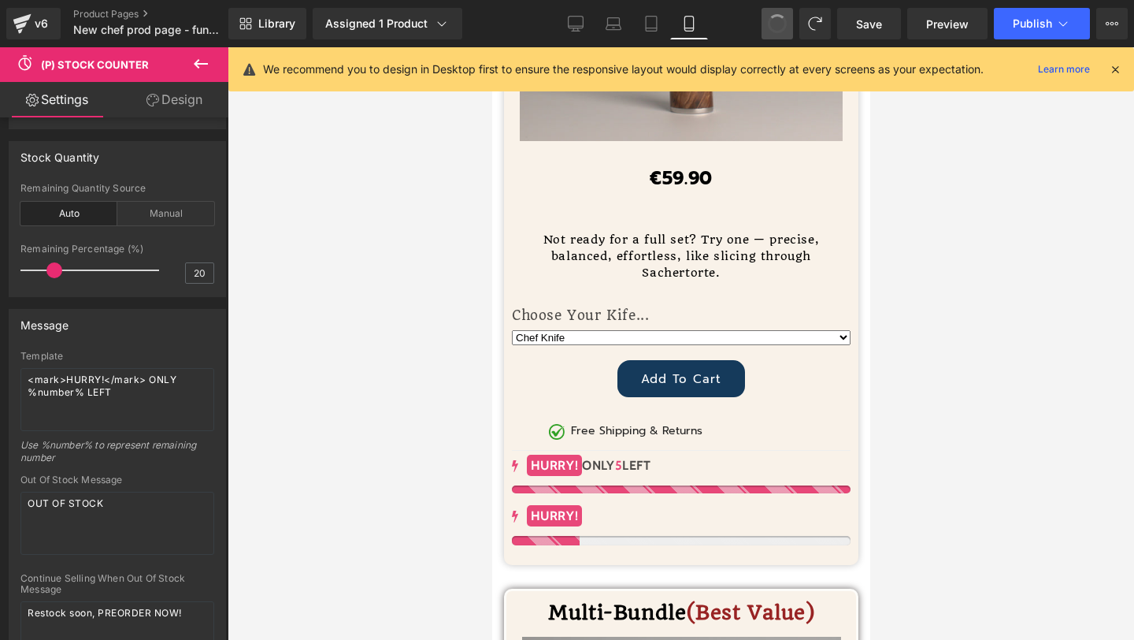
click at [779, 18] on span at bounding box center [777, 23] width 27 height 27
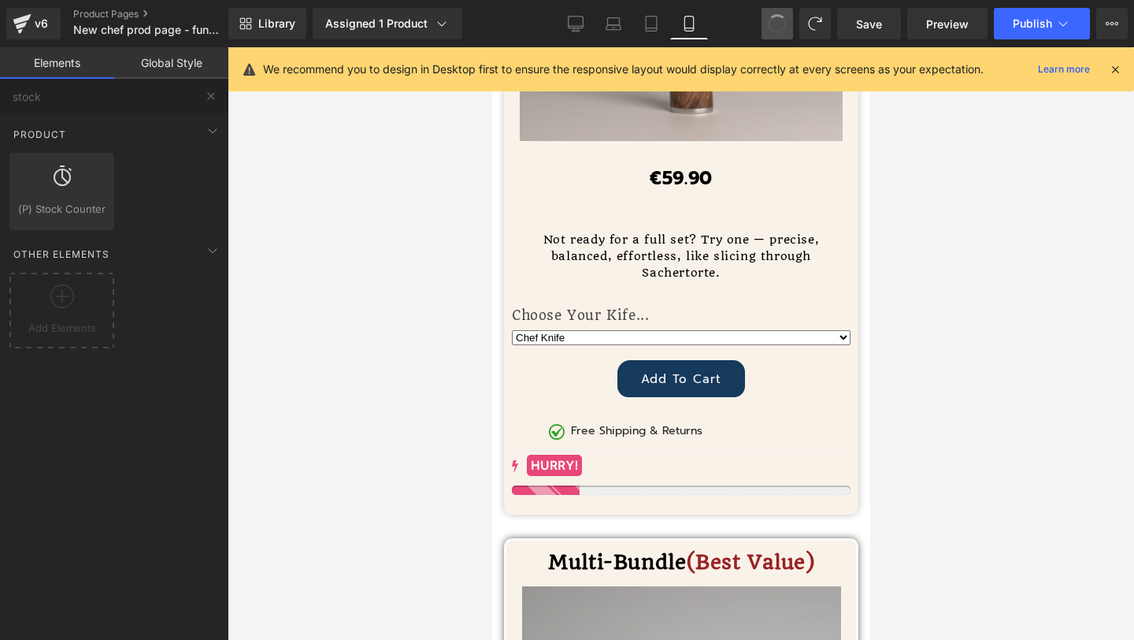
click at [779, 18] on span at bounding box center [777, 23] width 25 height 25
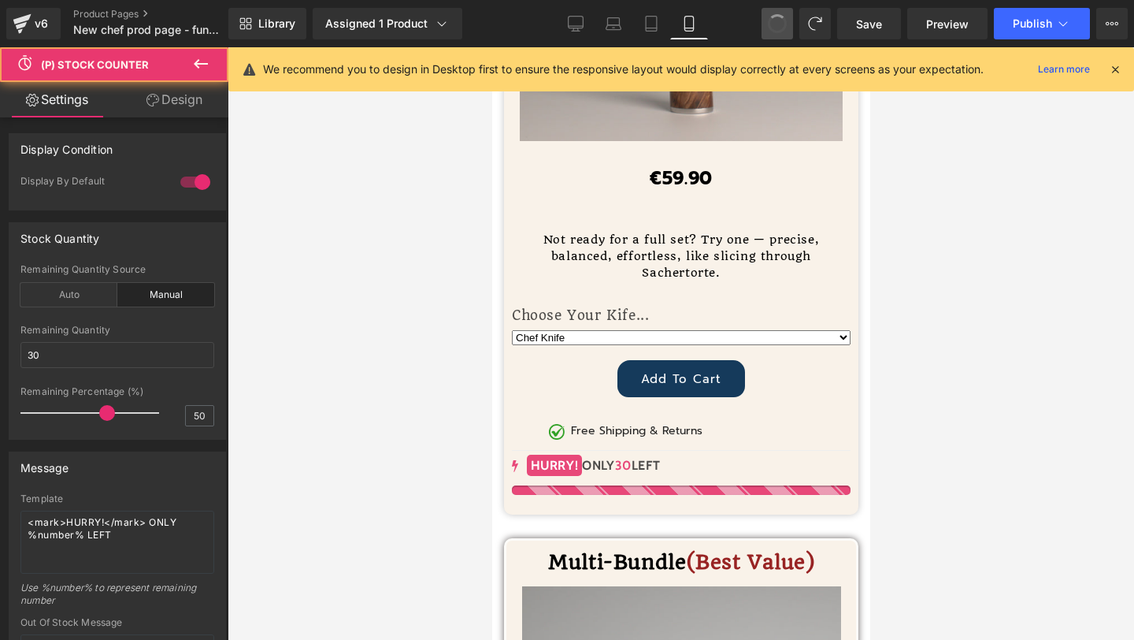
click at [779, 18] on span at bounding box center [777, 23] width 19 height 19
click at [779, 18] on span at bounding box center [777, 23] width 27 height 27
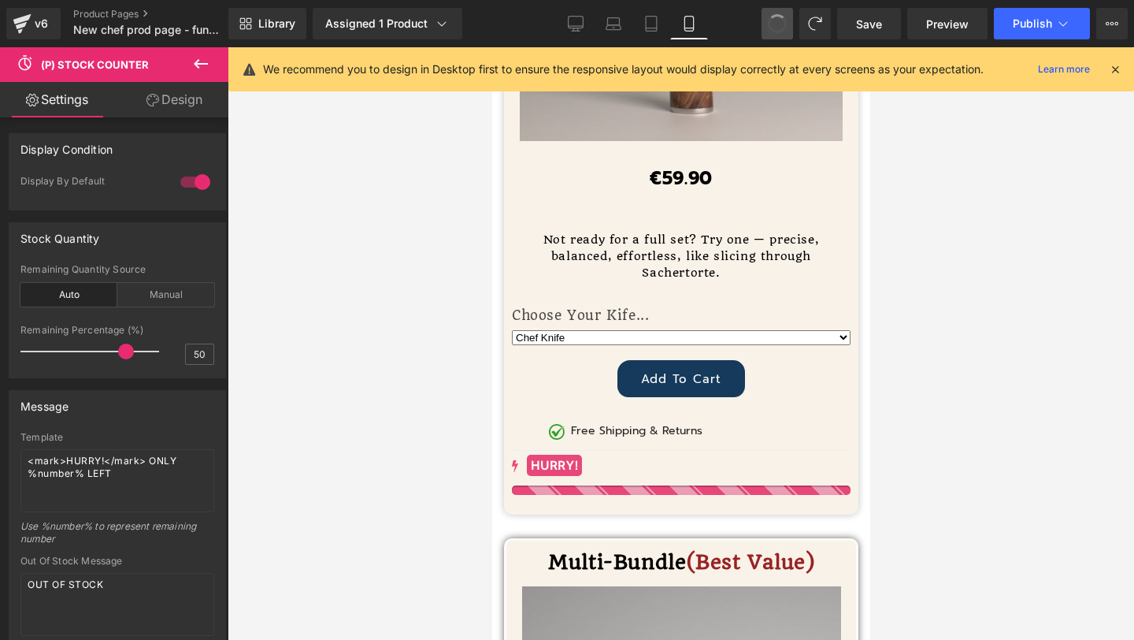
click at [779, 18] on span at bounding box center [777, 23] width 27 height 27
click at [779, 18] on span at bounding box center [778, 24] width 26 height 26
click at [779, 18] on span at bounding box center [778, 24] width 24 height 24
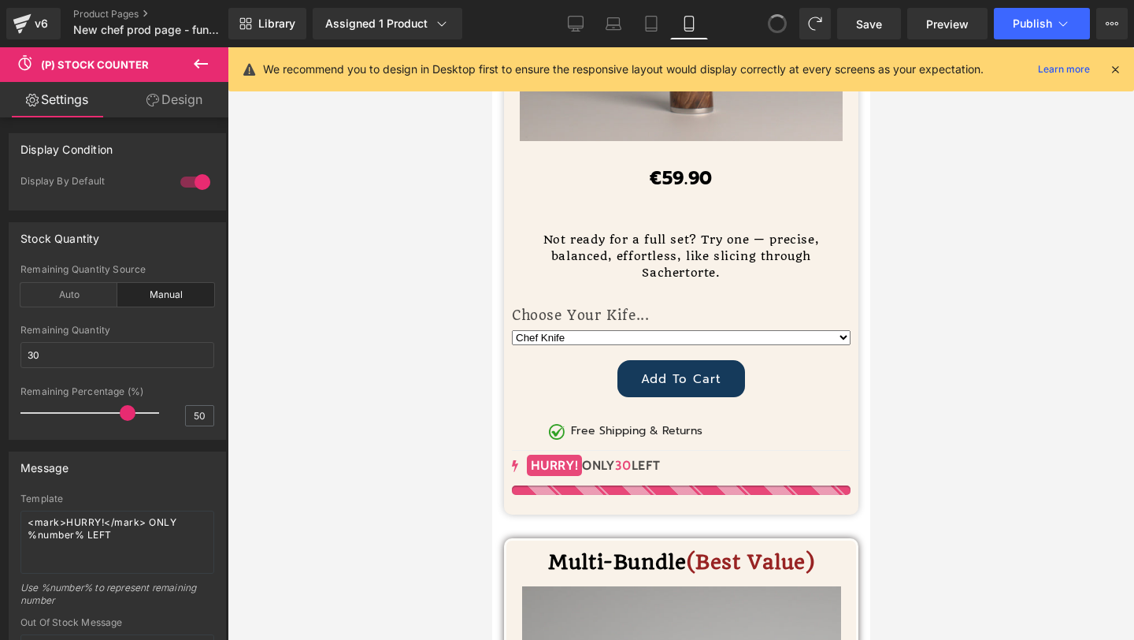
click at [779, 18] on span at bounding box center [778, 24] width 26 height 26
click at [779, 18] on icon at bounding box center [777, 24] width 14 height 14
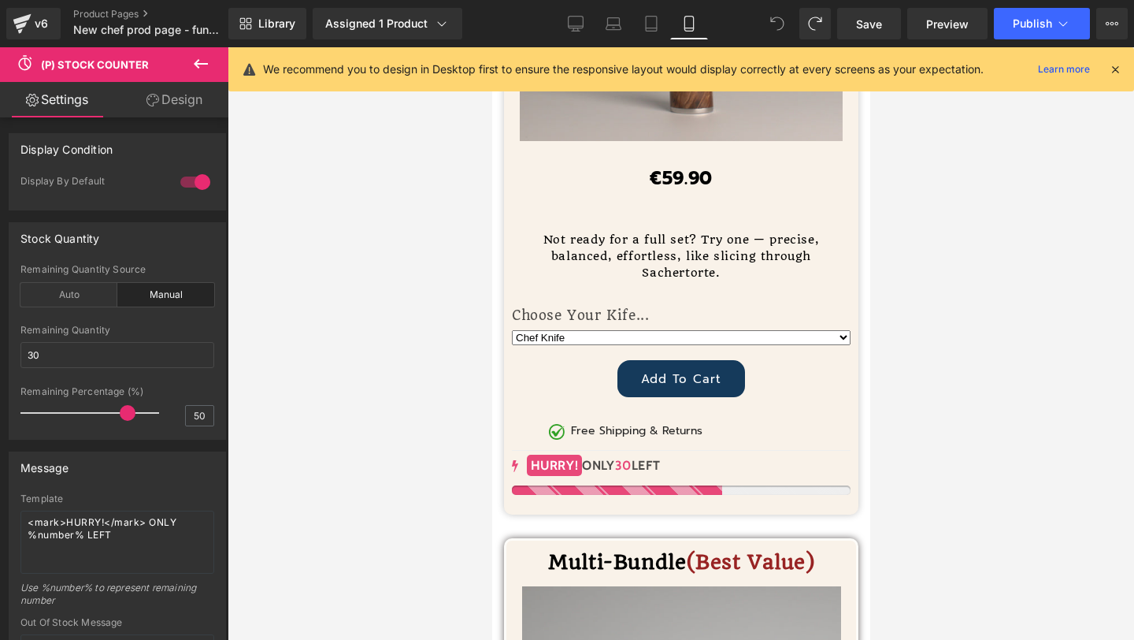
click at [779, 18] on icon at bounding box center [777, 24] width 14 height 14
click at [80, 293] on div "Auto" at bounding box center [68, 295] width 97 height 24
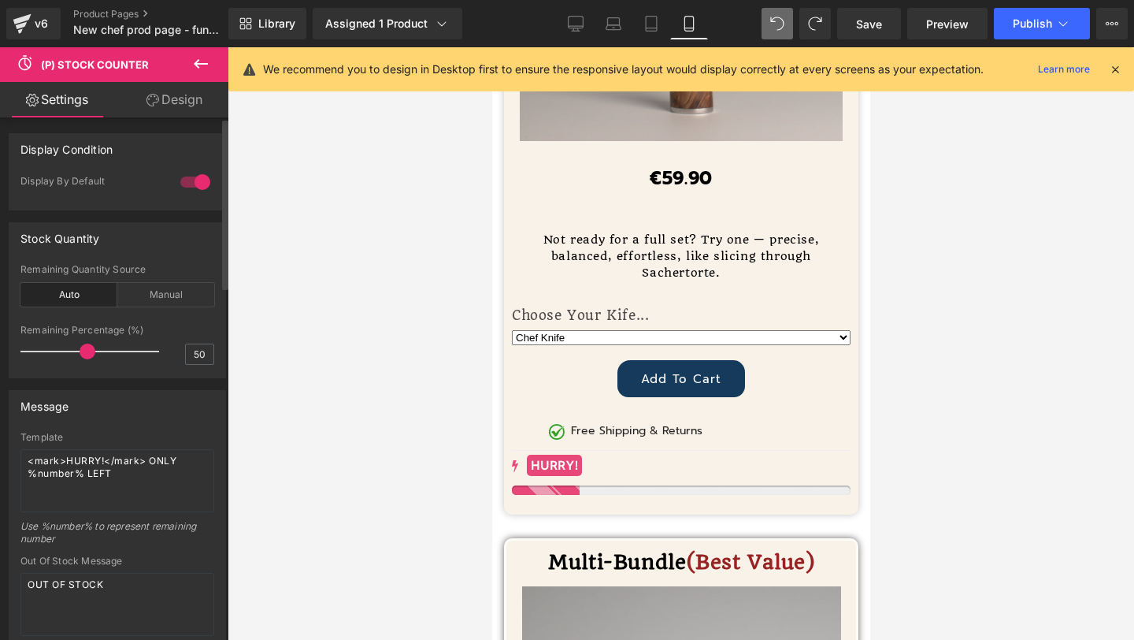
click at [84, 351] on div at bounding box center [93, 352] width 131 height 32
click at [89, 354] on span at bounding box center [88, 351] width 16 height 16
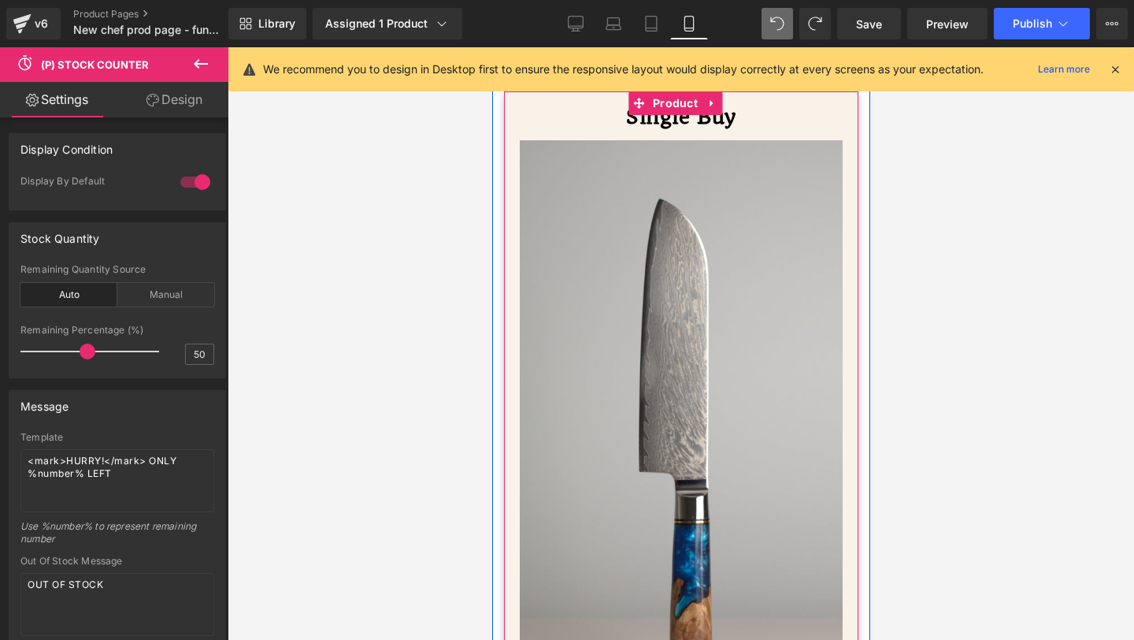
scroll to position [7022, 0]
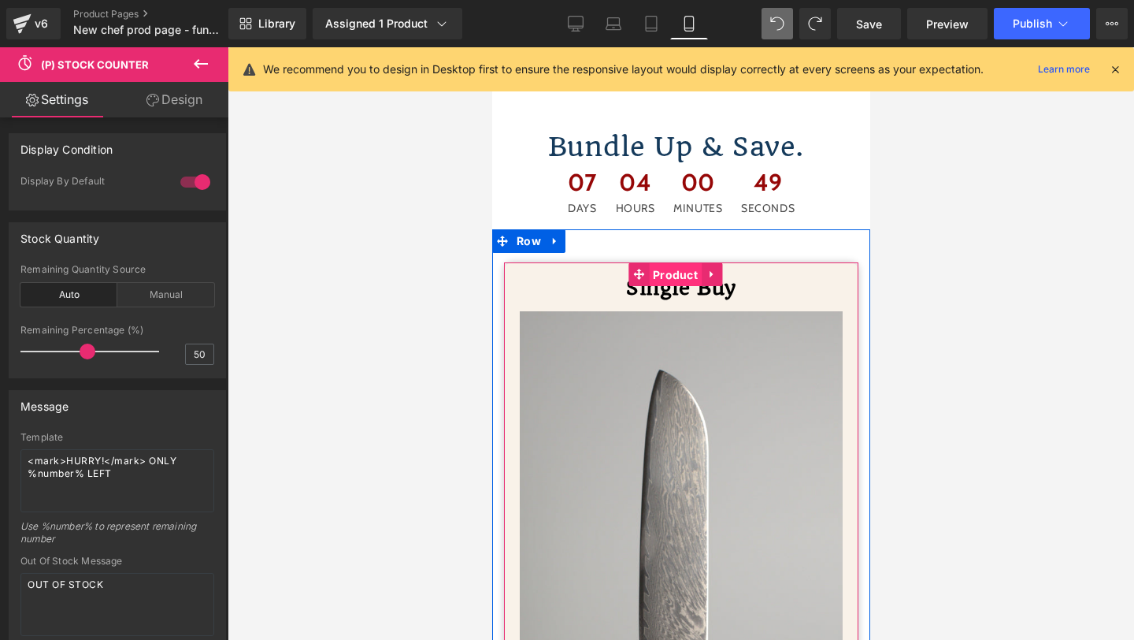
click at [673, 263] on span "Product" at bounding box center [674, 275] width 53 height 24
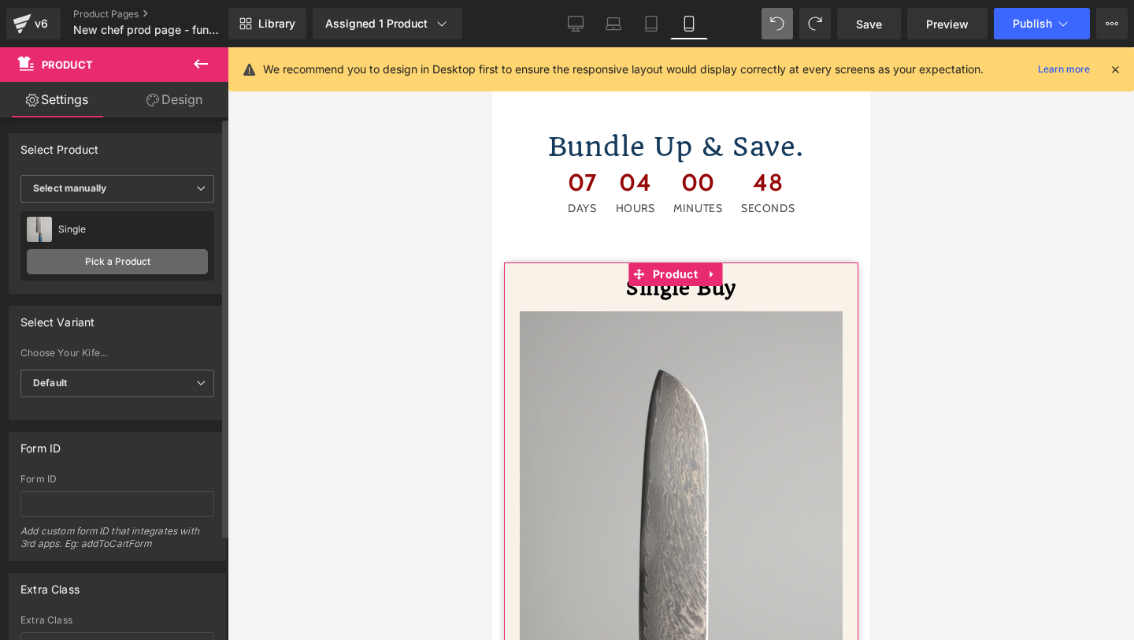
click at [121, 256] on link "Pick a Product" at bounding box center [117, 261] width 181 height 25
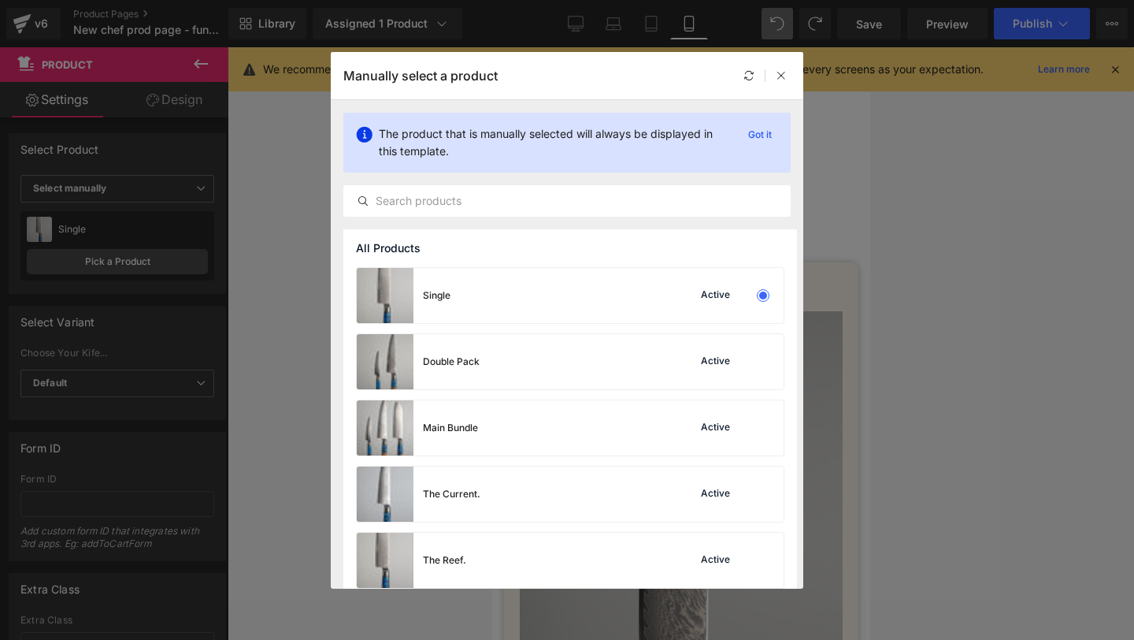
scroll to position [79, 0]
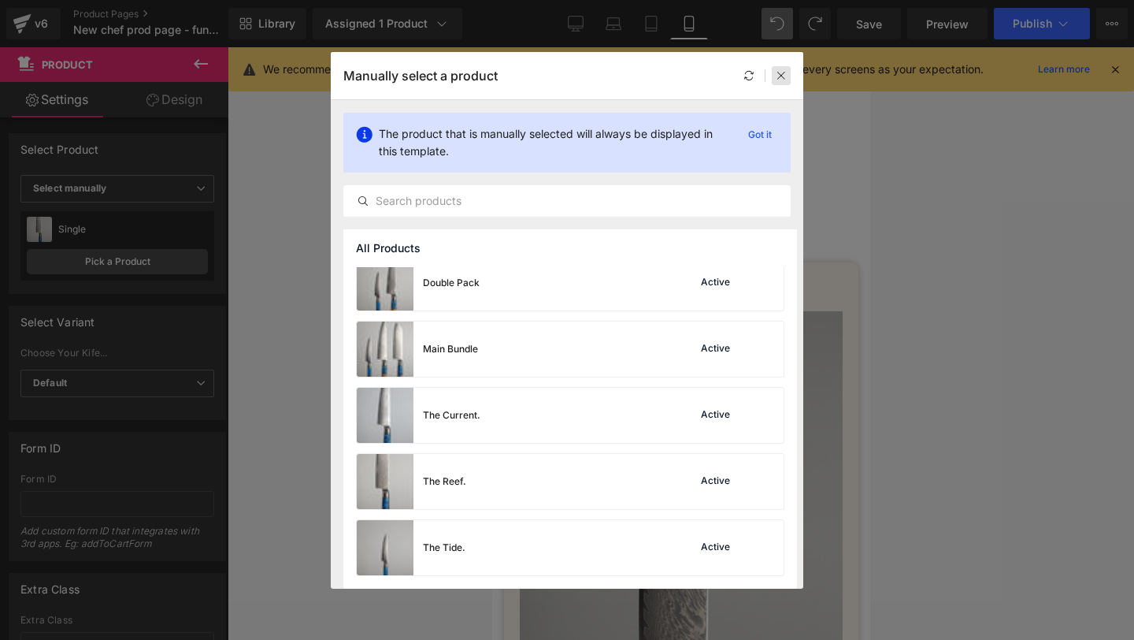
click at [784, 76] on icon at bounding box center [781, 75] width 11 height 11
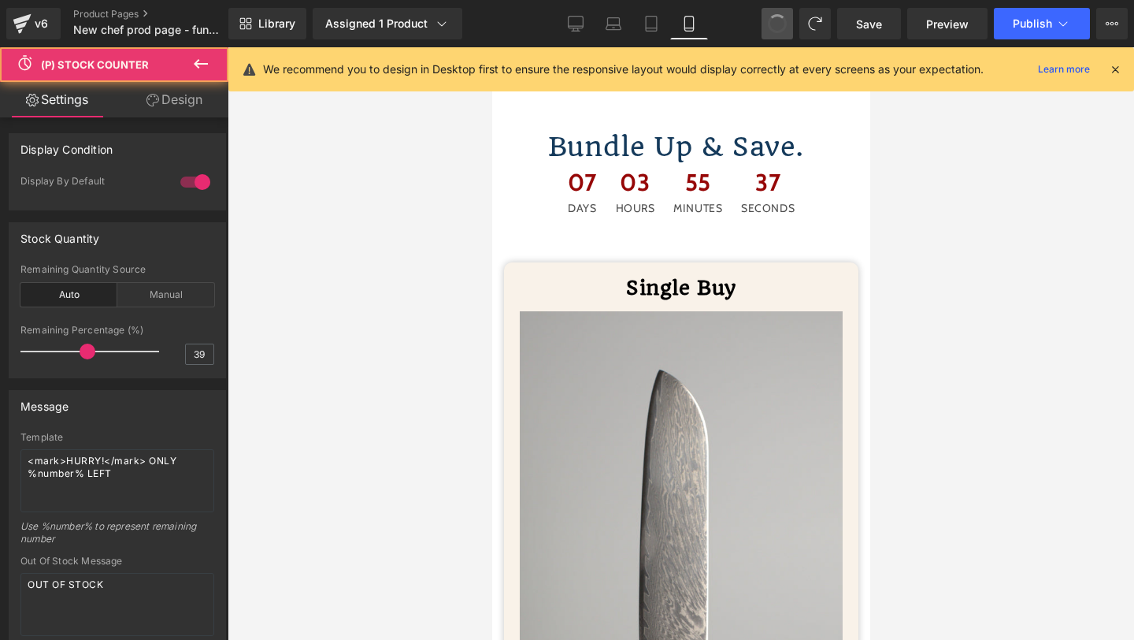
click at [790, 26] on button at bounding box center [778, 24] width 32 height 32
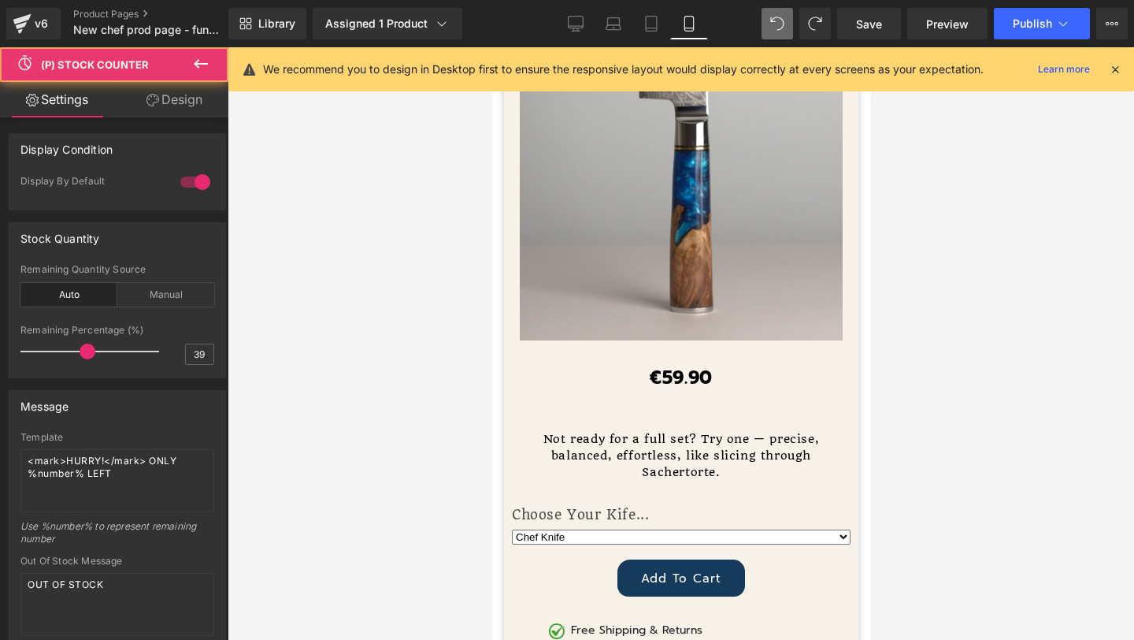
scroll to position [7883, 0]
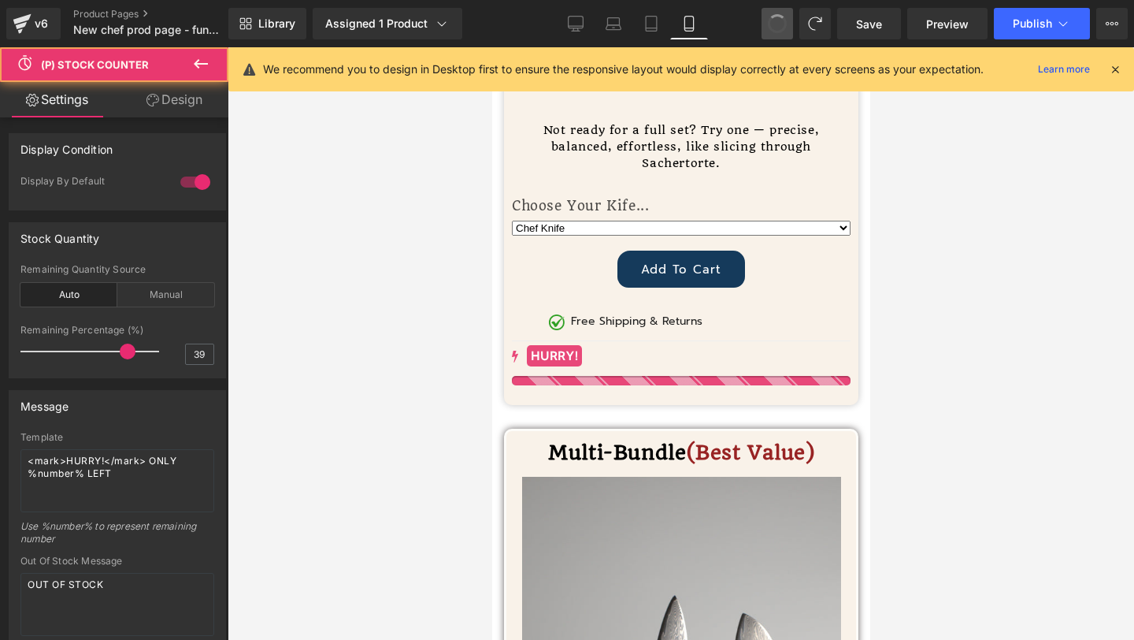
click at [790, 26] on button at bounding box center [778, 24] width 32 height 32
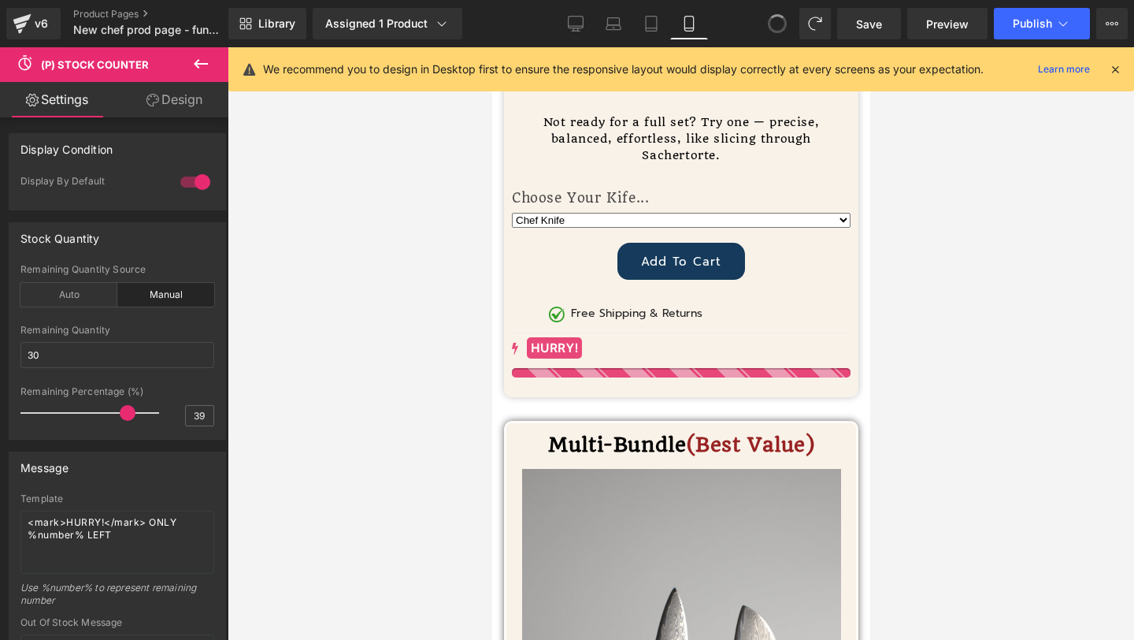
click at [790, 26] on button at bounding box center [778, 24] width 32 height 32
click at [790, 26] on span at bounding box center [778, 24] width 32 height 32
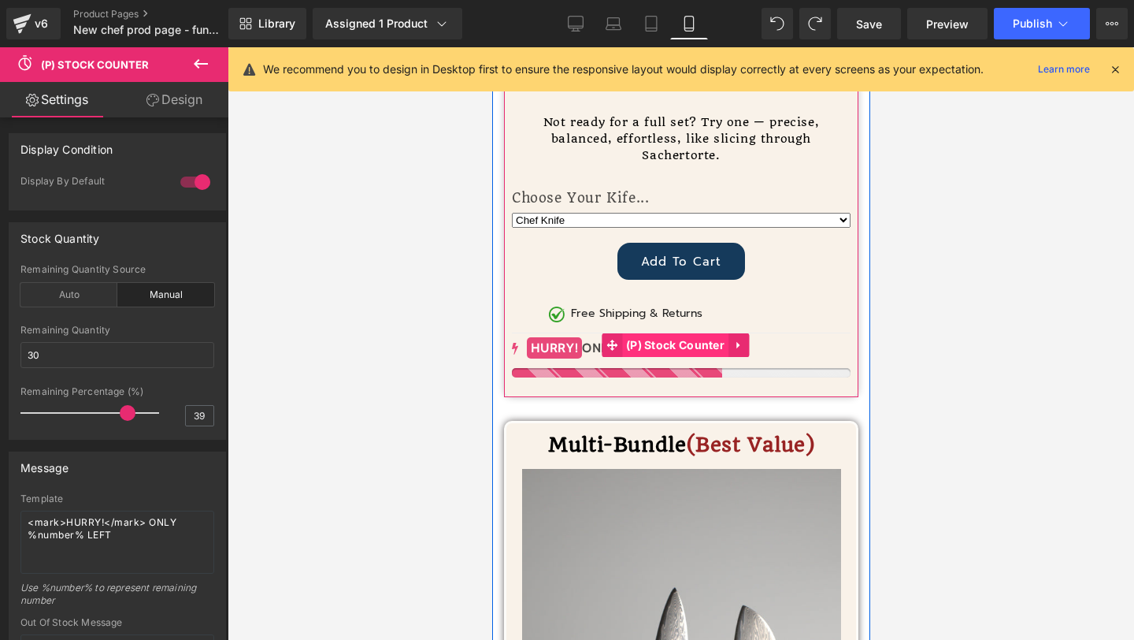
click at [662, 333] on span "(P) Stock Counter" at bounding box center [674, 345] width 106 height 24
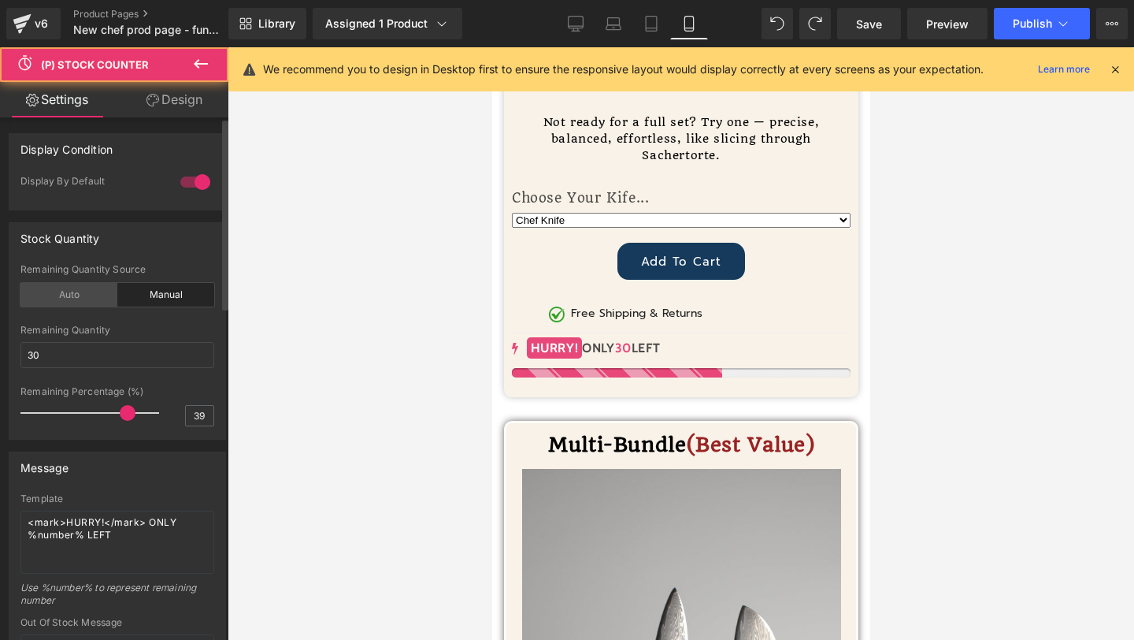
click at [77, 293] on div "Auto" at bounding box center [68, 295] width 97 height 24
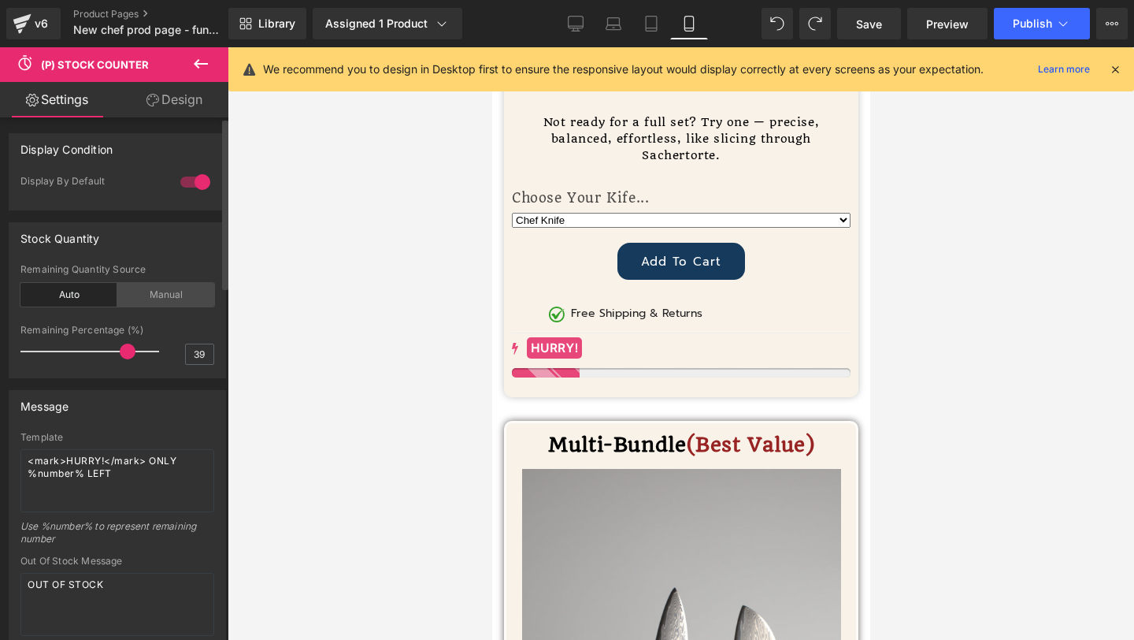
click at [148, 300] on div "Manual" at bounding box center [165, 295] width 97 height 24
